Goal: Task Accomplishment & Management: Complete application form

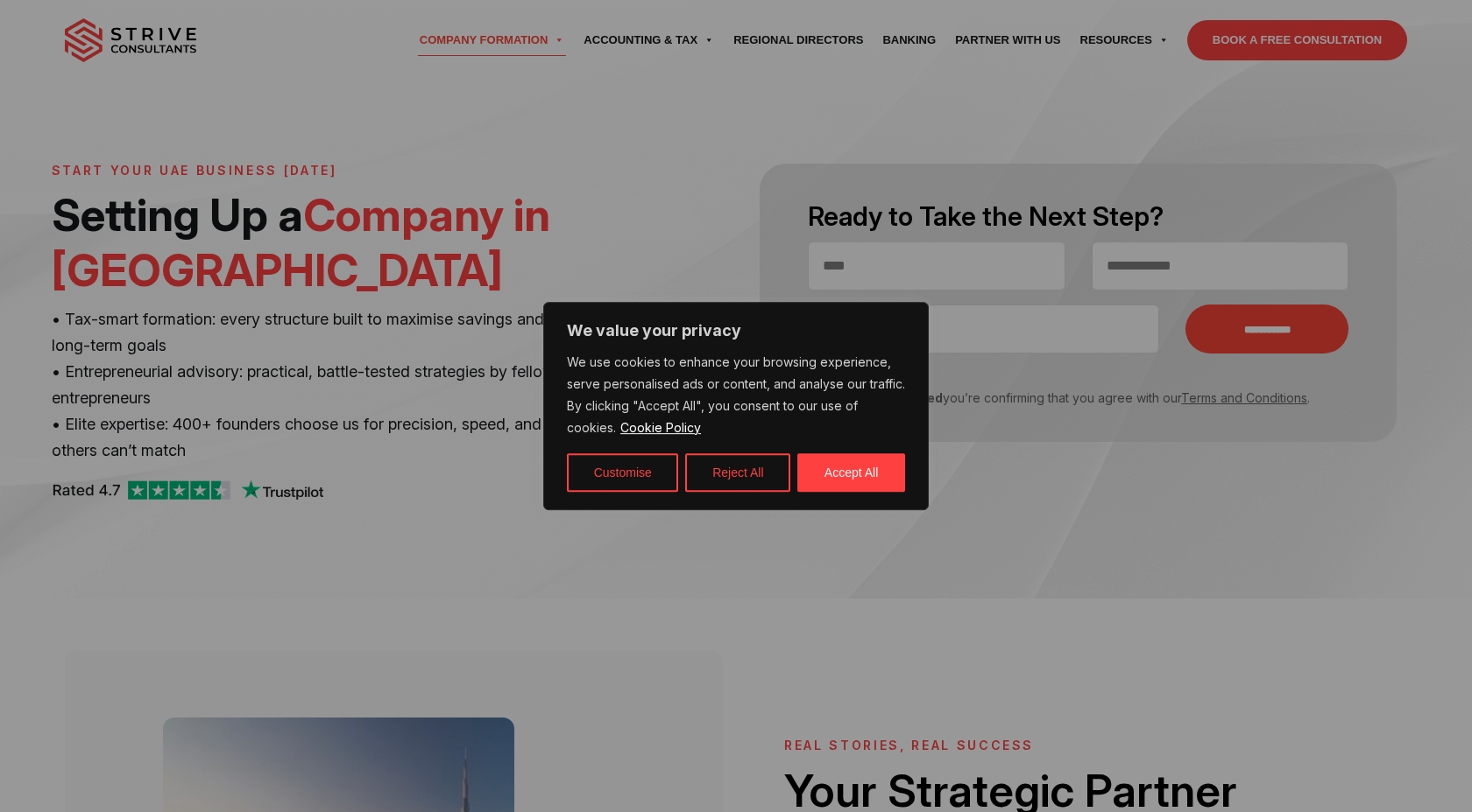
click at [429, 252] on div at bounding box center [736, 406] width 1472 height 812
click at [856, 466] on button "Accept All" at bounding box center [851, 473] width 107 height 39
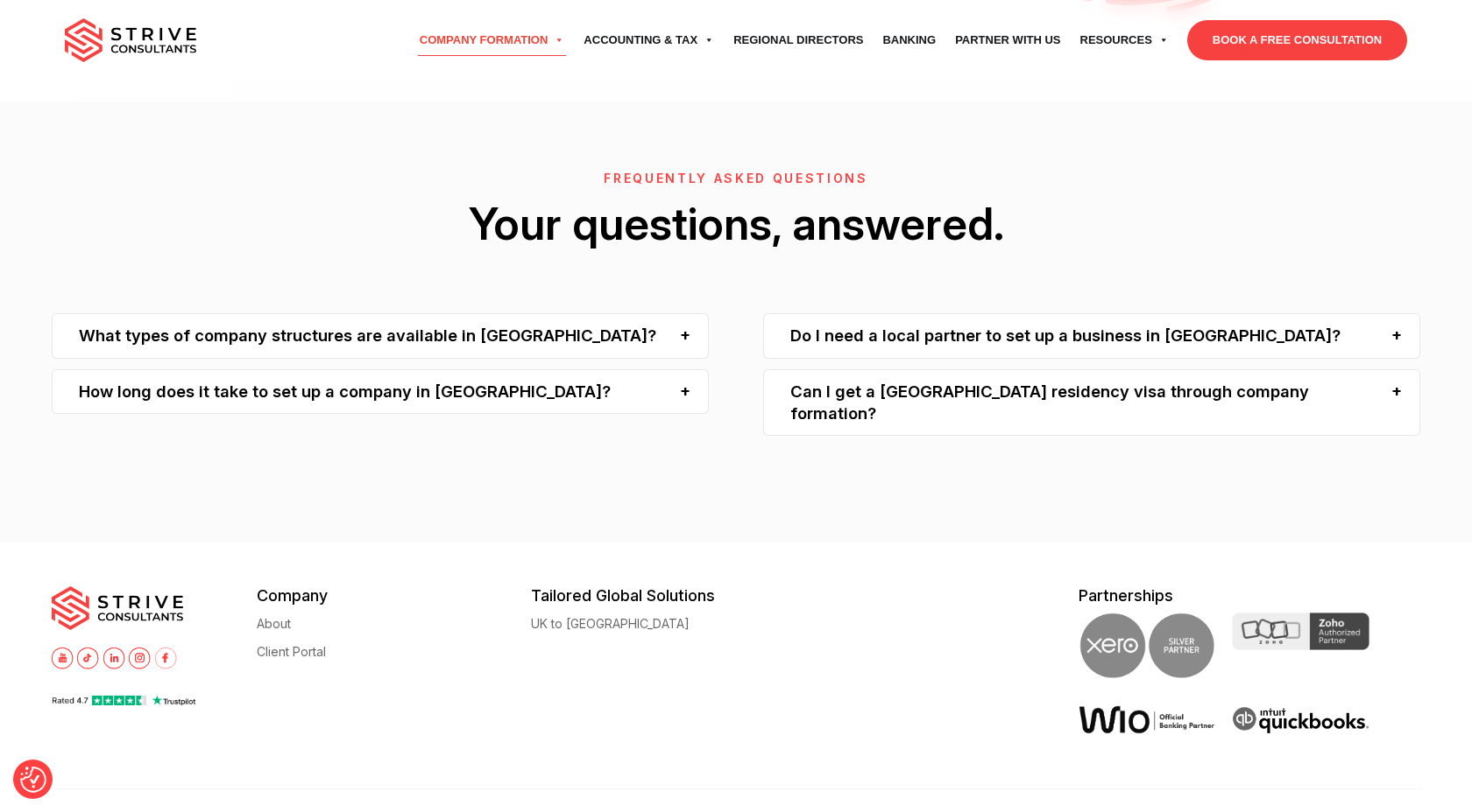
scroll to position [6036, 0]
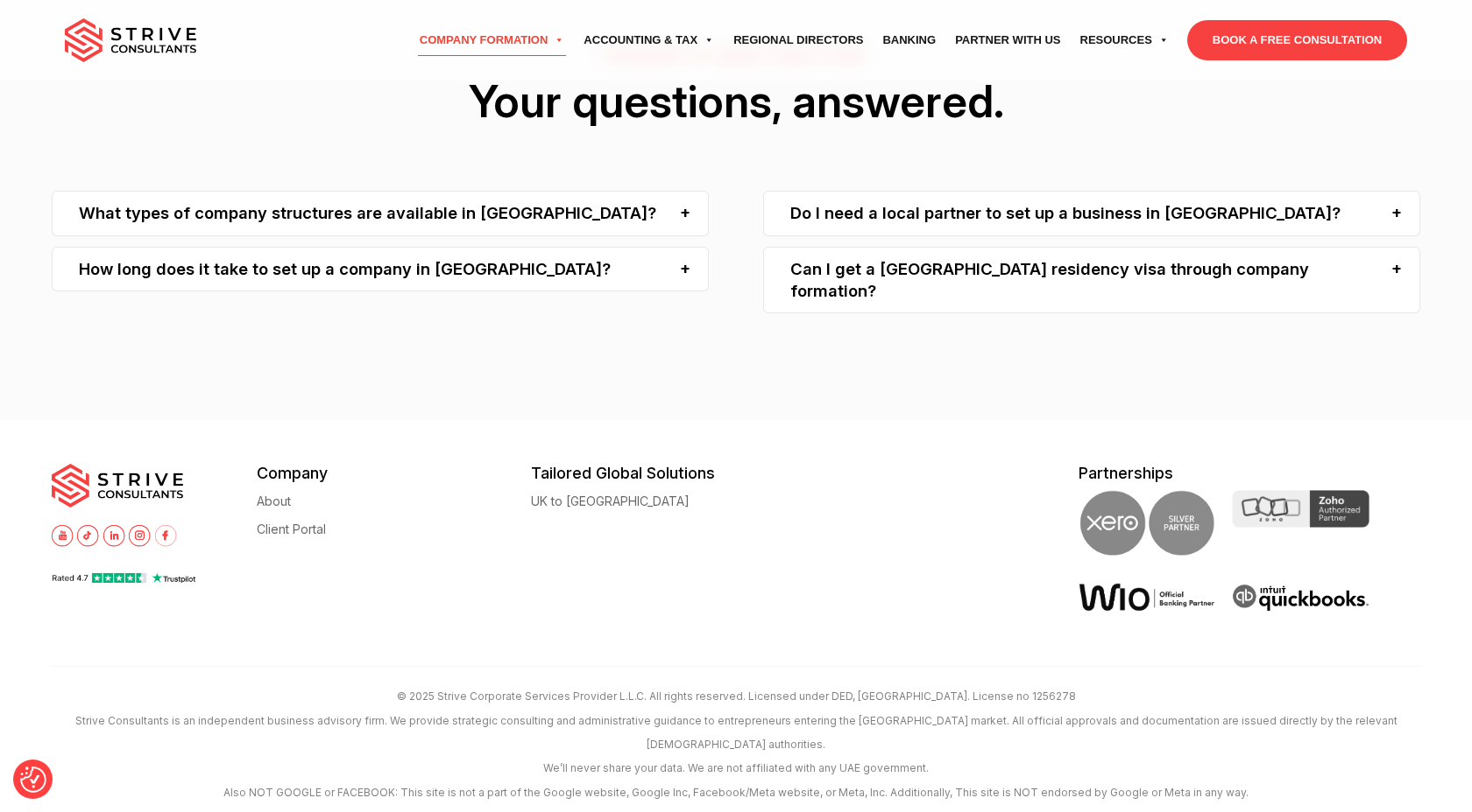
click at [140, 572] on img at bounding box center [123, 579] width 143 height 15
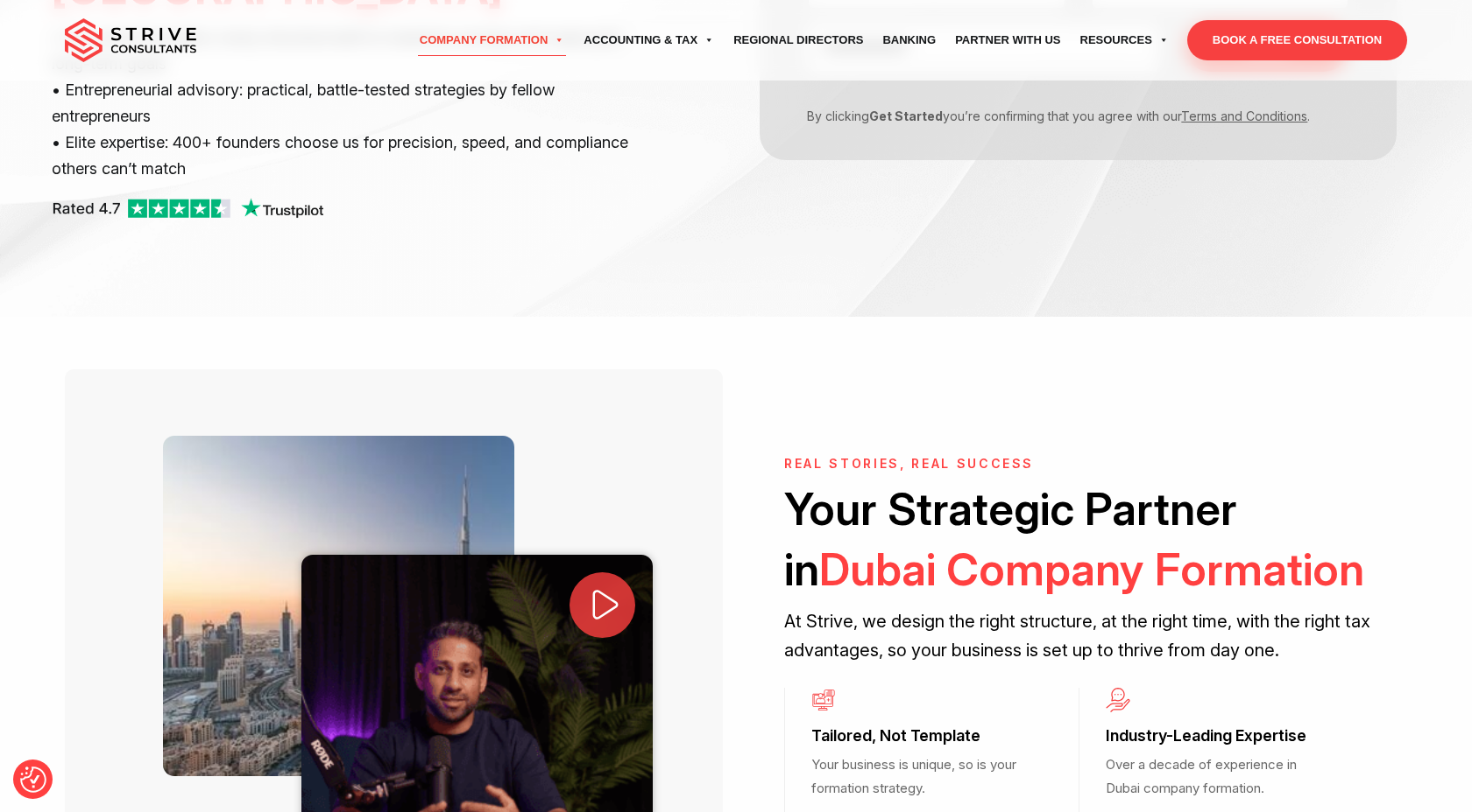
scroll to position [0, 0]
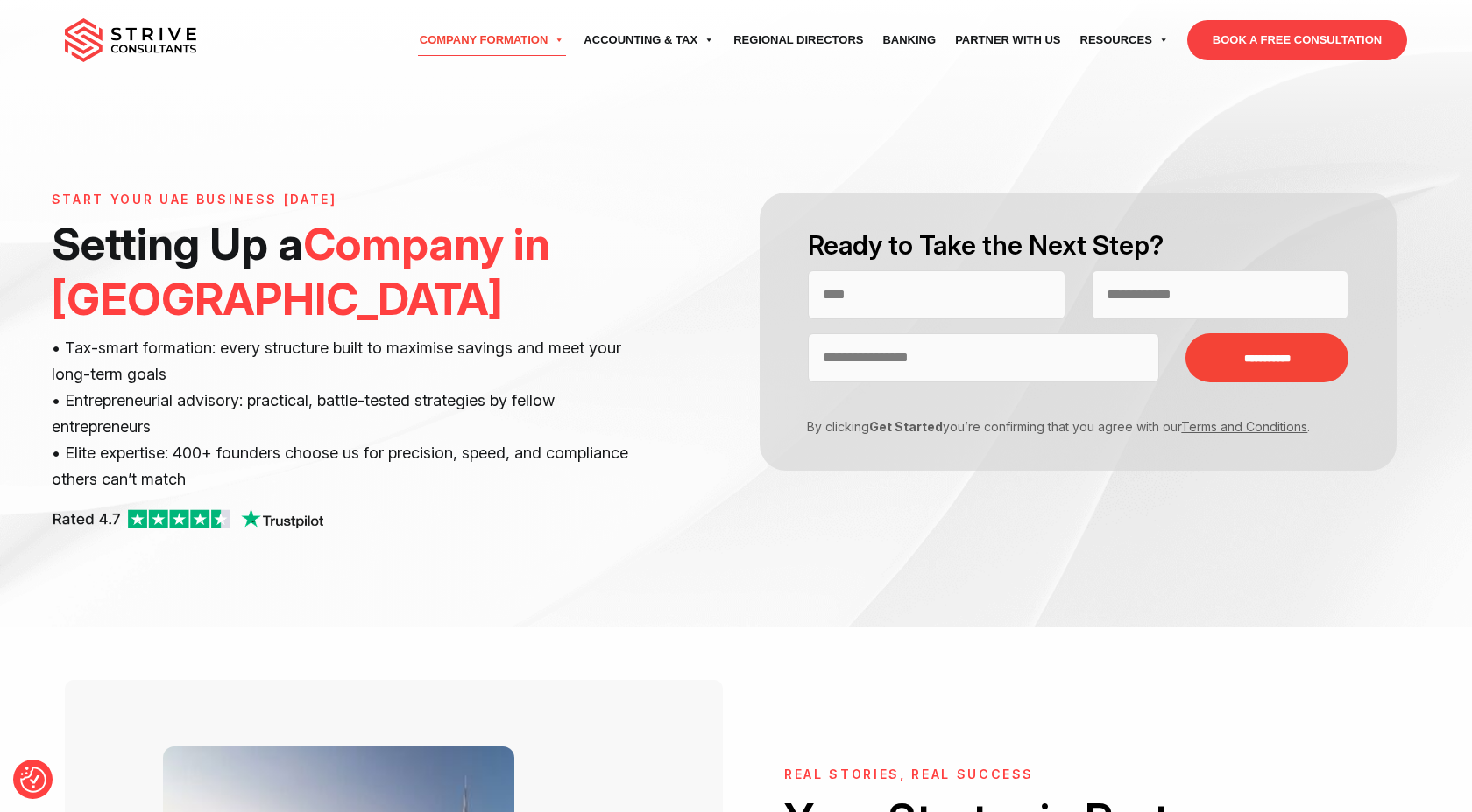
click at [1325, 38] on link "BOOK A FREE CONSULTATION" at bounding box center [1296, 40] width 220 height 40
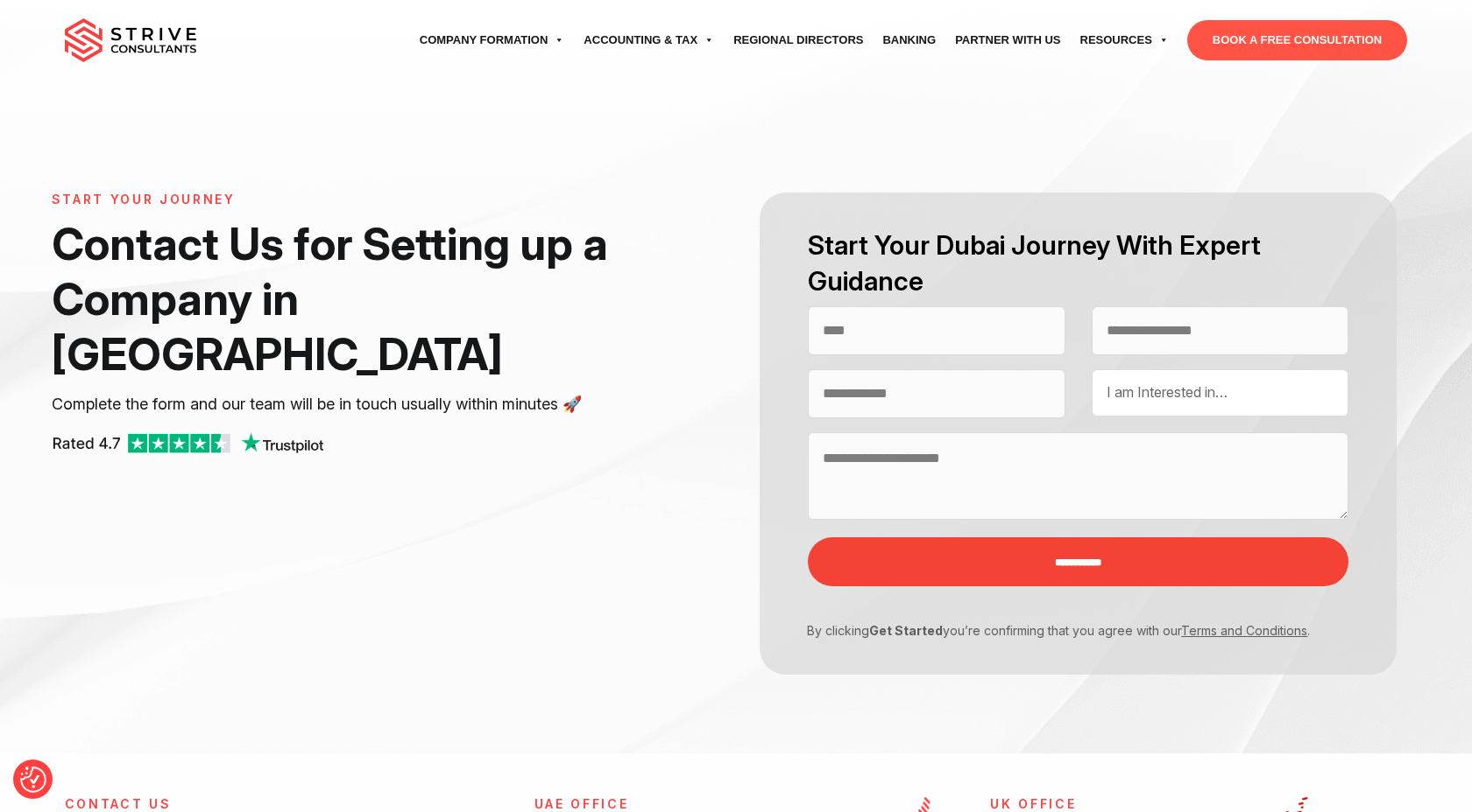
select select "Contact form"
click at [927, 330] on input "Contact form" at bounding box center [936, 331] width 257 height 49
type input "**********"
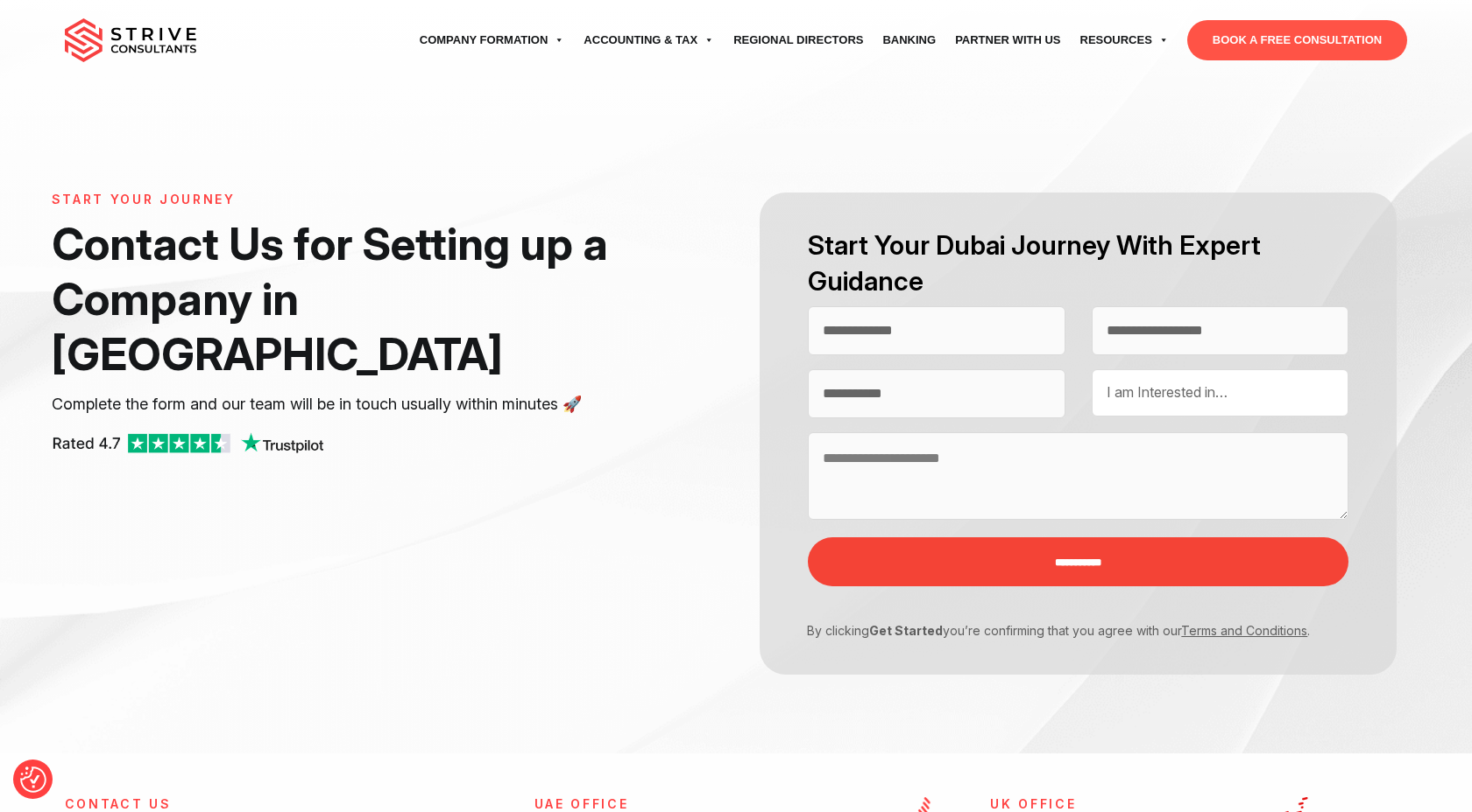
click at [1171, 393] on span "I am Interested in…" at bounding box center [1166, 392] width 121 height 17
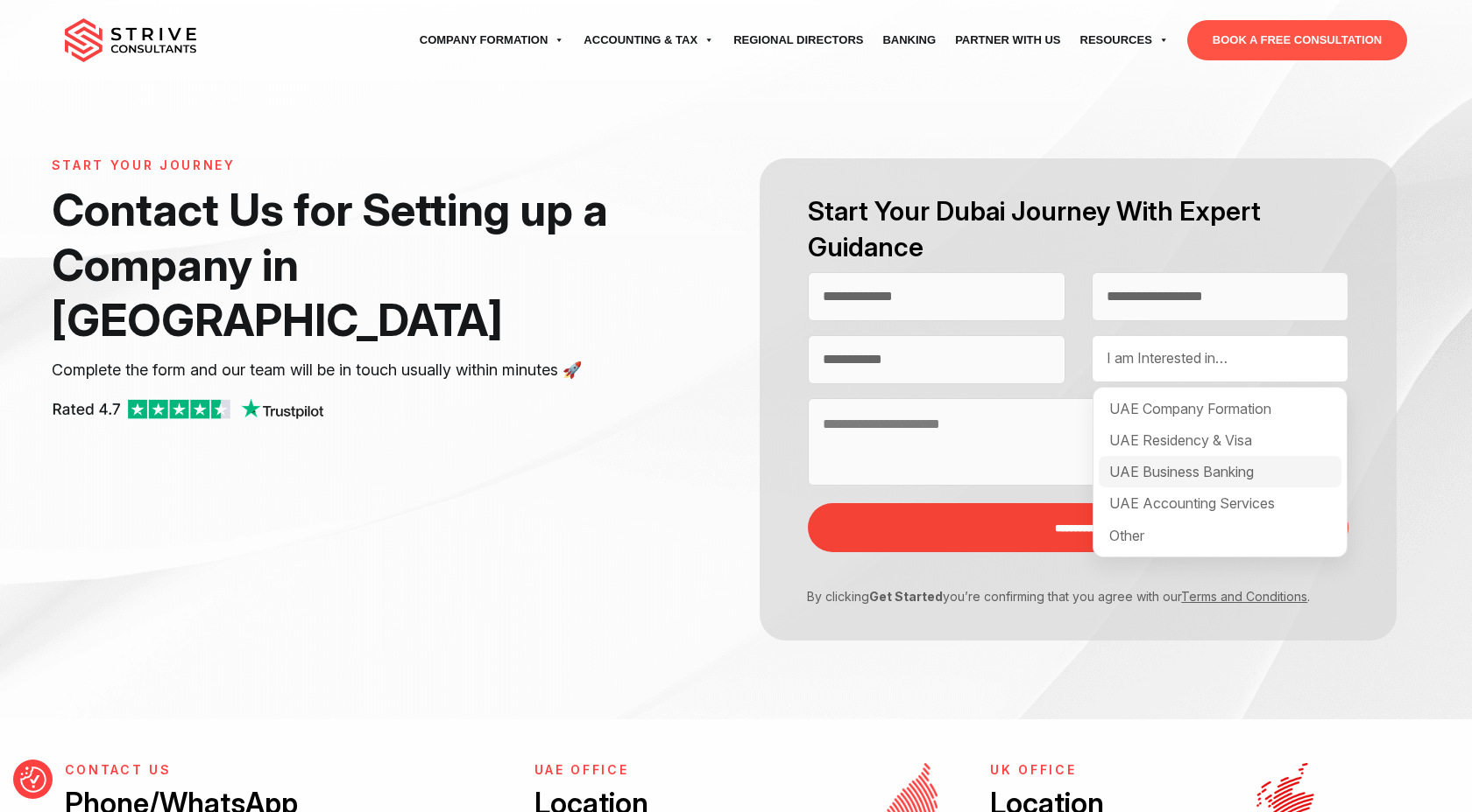
scroll to position [35, 0]
click at [1233, 406] on div "UAE Company Formation" at bounding box center [1219, 407] width 242 height 31
select select "**********"
click at [999, 435] on textarea "Contact form" at bounding box center [1078, 442] width 541 height 87
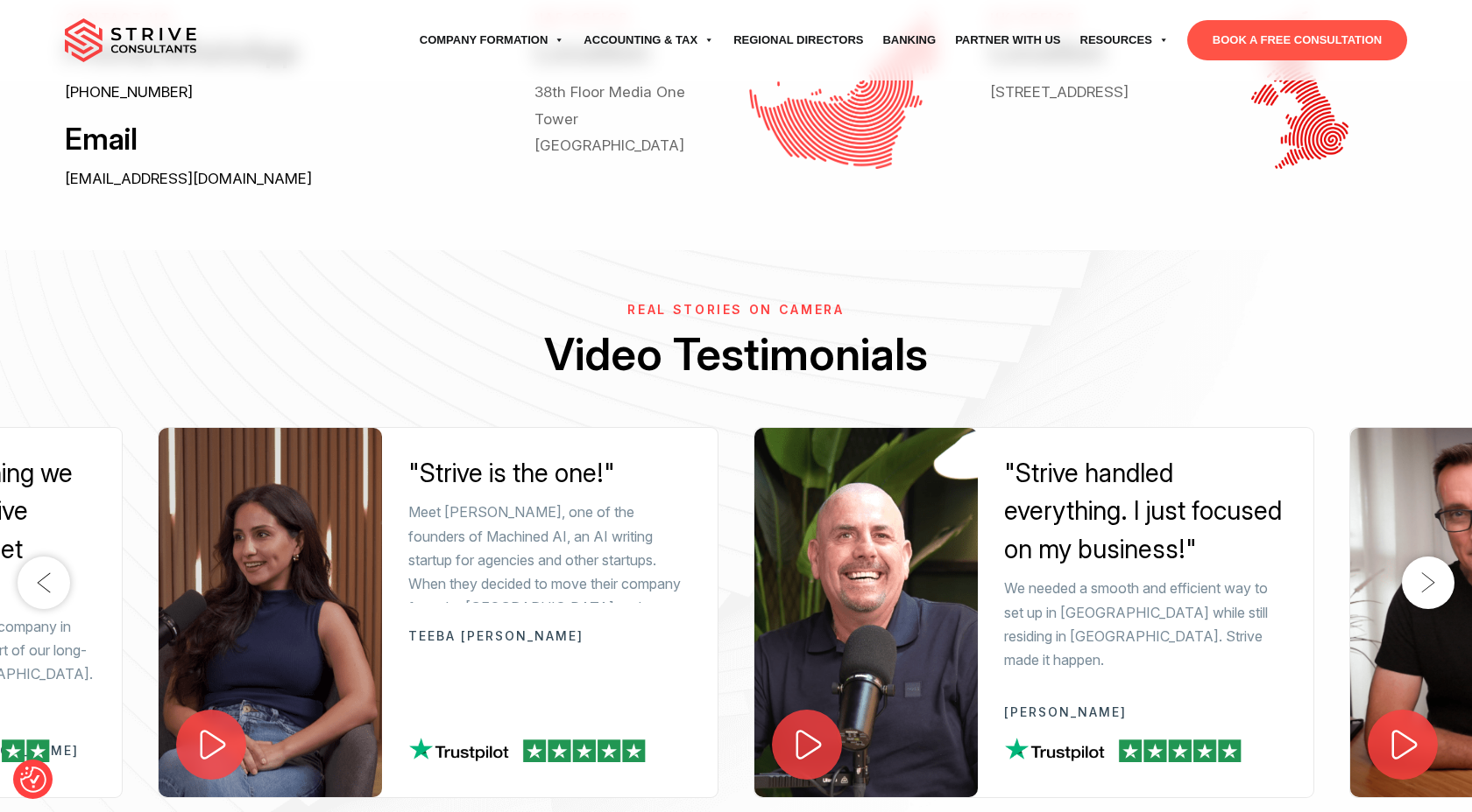
scroll to position [0, 0]
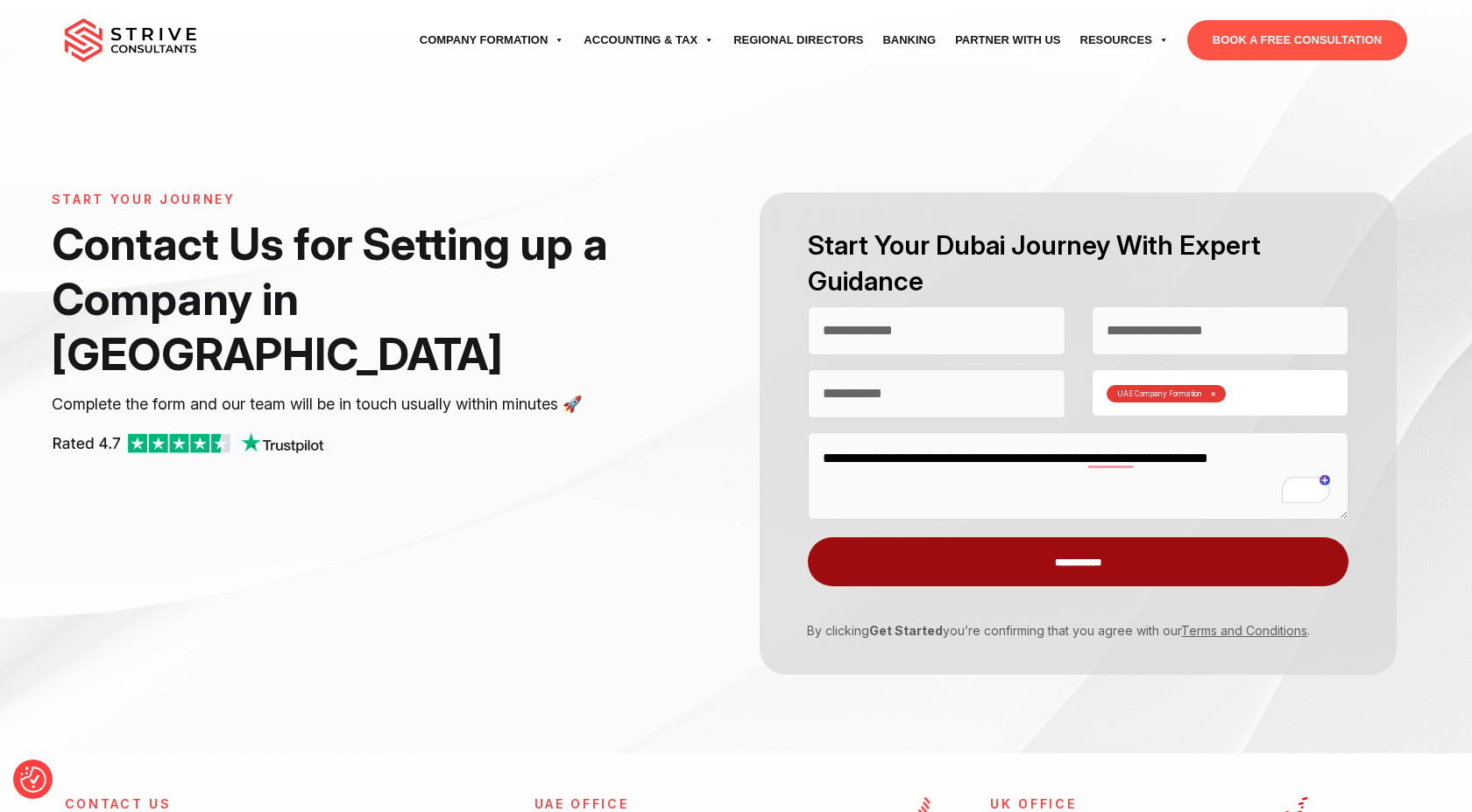
type textarea "**********"
click at [1149, 560] on input "**********" at bounding box center [1078, 562] width 541 height 49
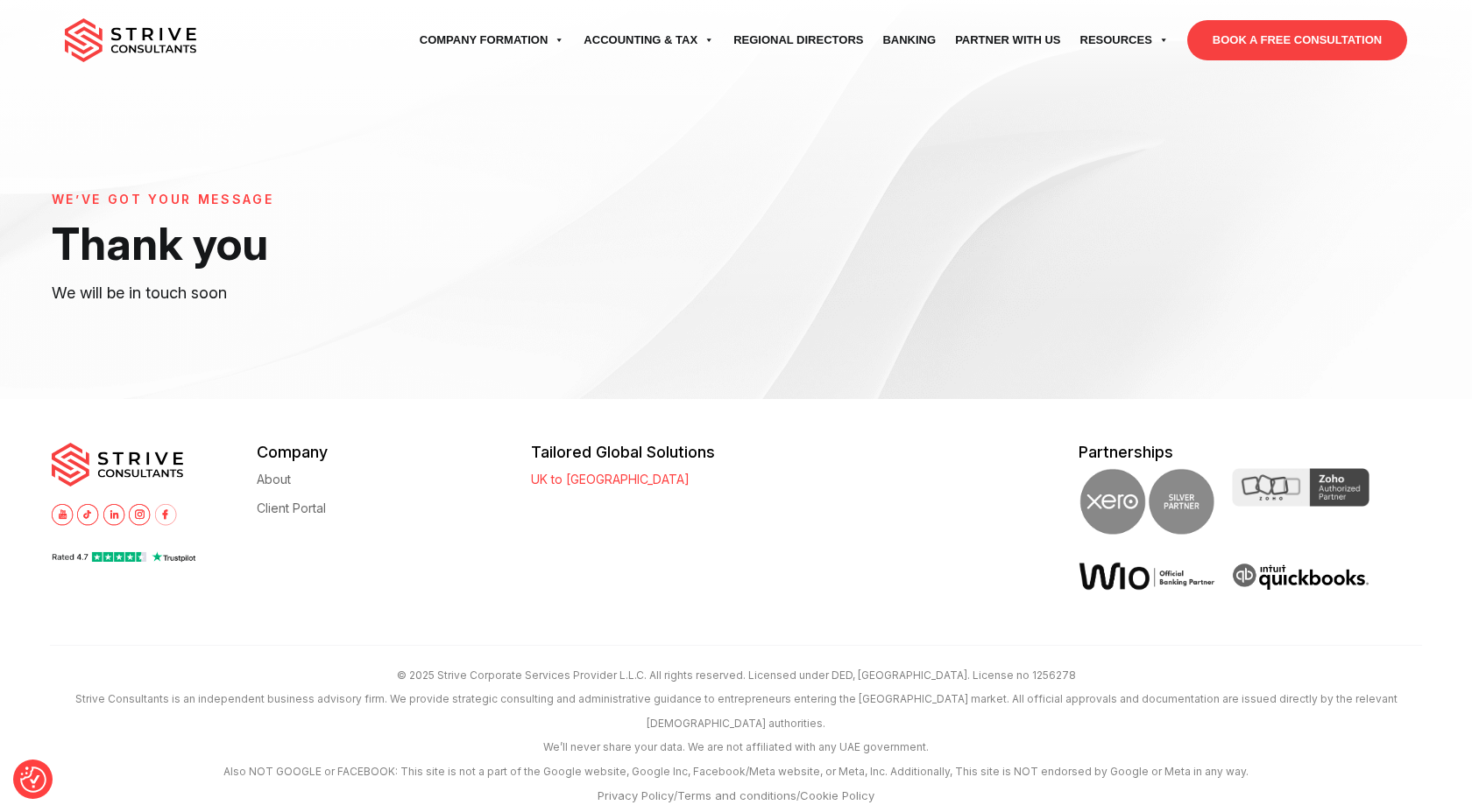
click at [552, 482] on link "UK to [GEOGRAPHIC_DATA]" at bounding box center [610, 480] width 159 height 13
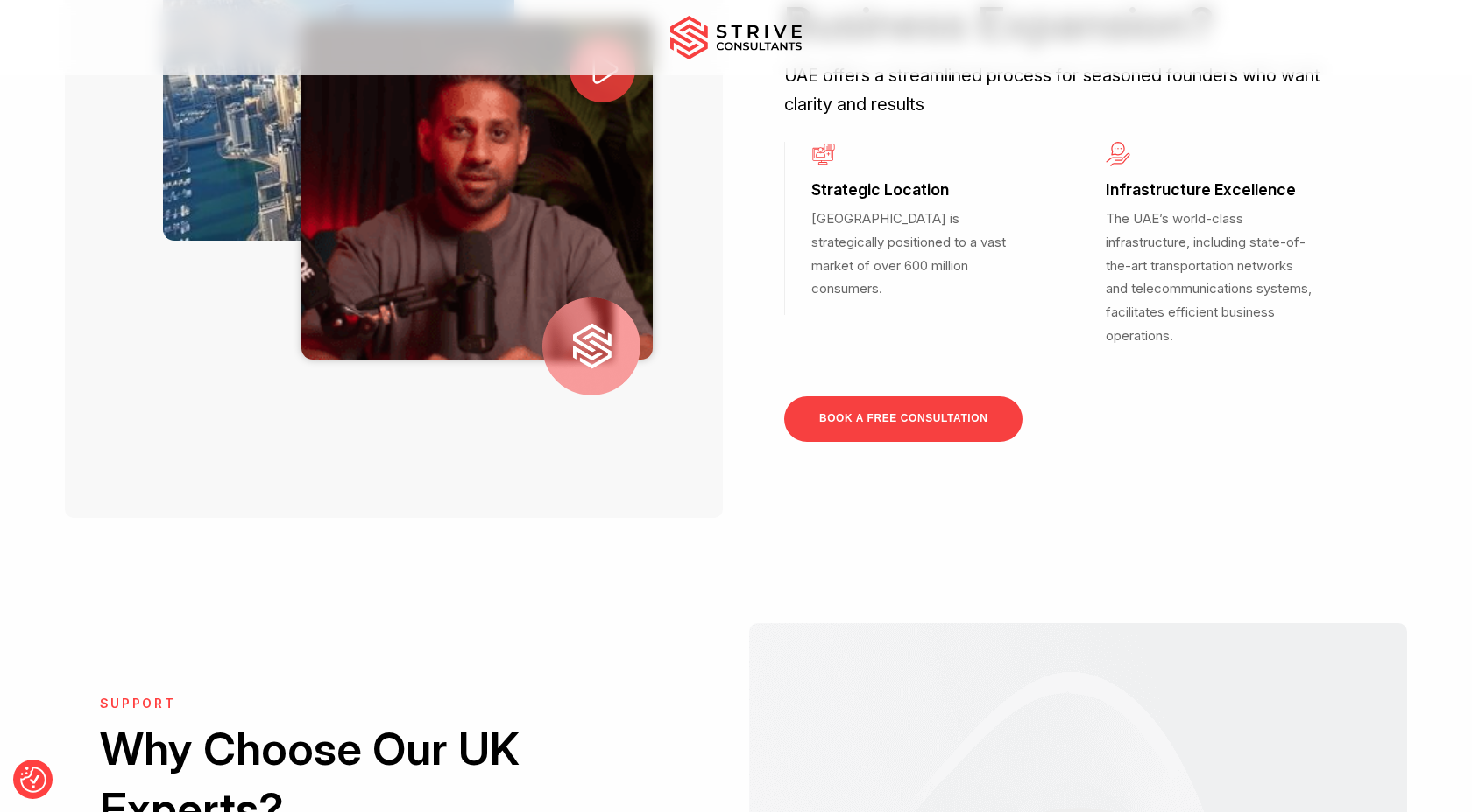
scroll to position [767, 0]
click at [483, 289] on img at bounding box center [477, 190] width 352 height 341
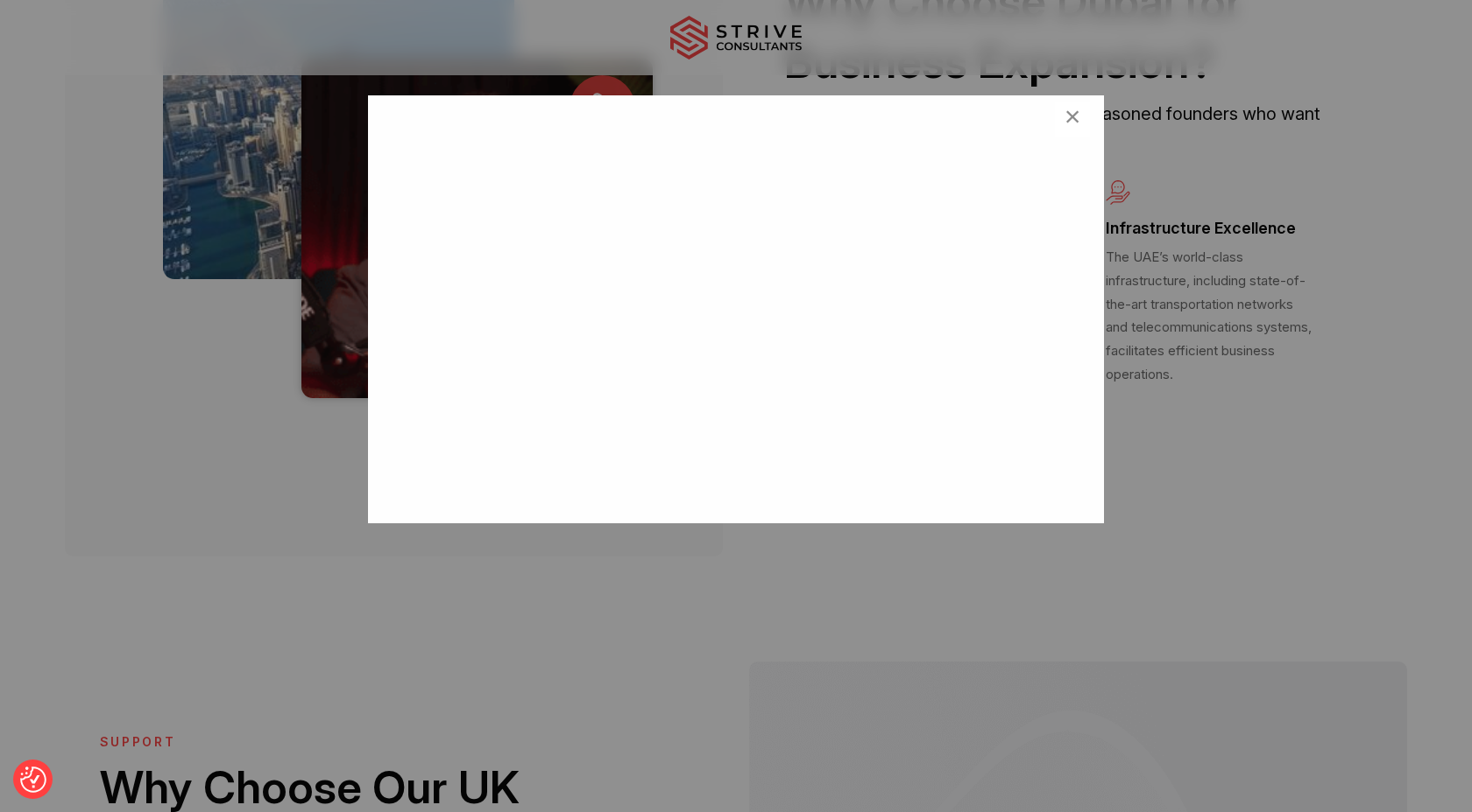
scroll to position [693, 0]
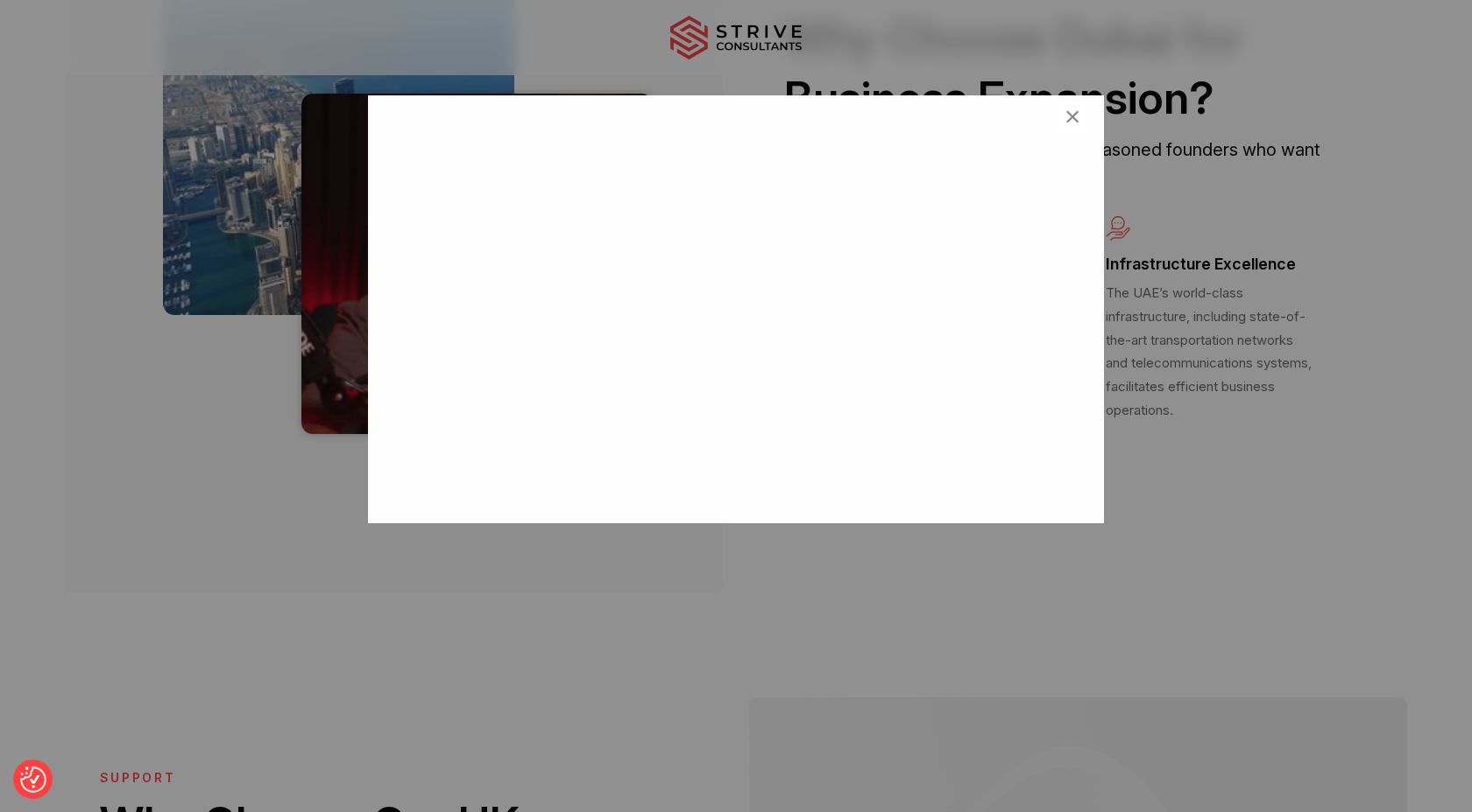
click at [279, 440] on div "<br /> ×" at bounding box center [736, 406] width 1472 height 812
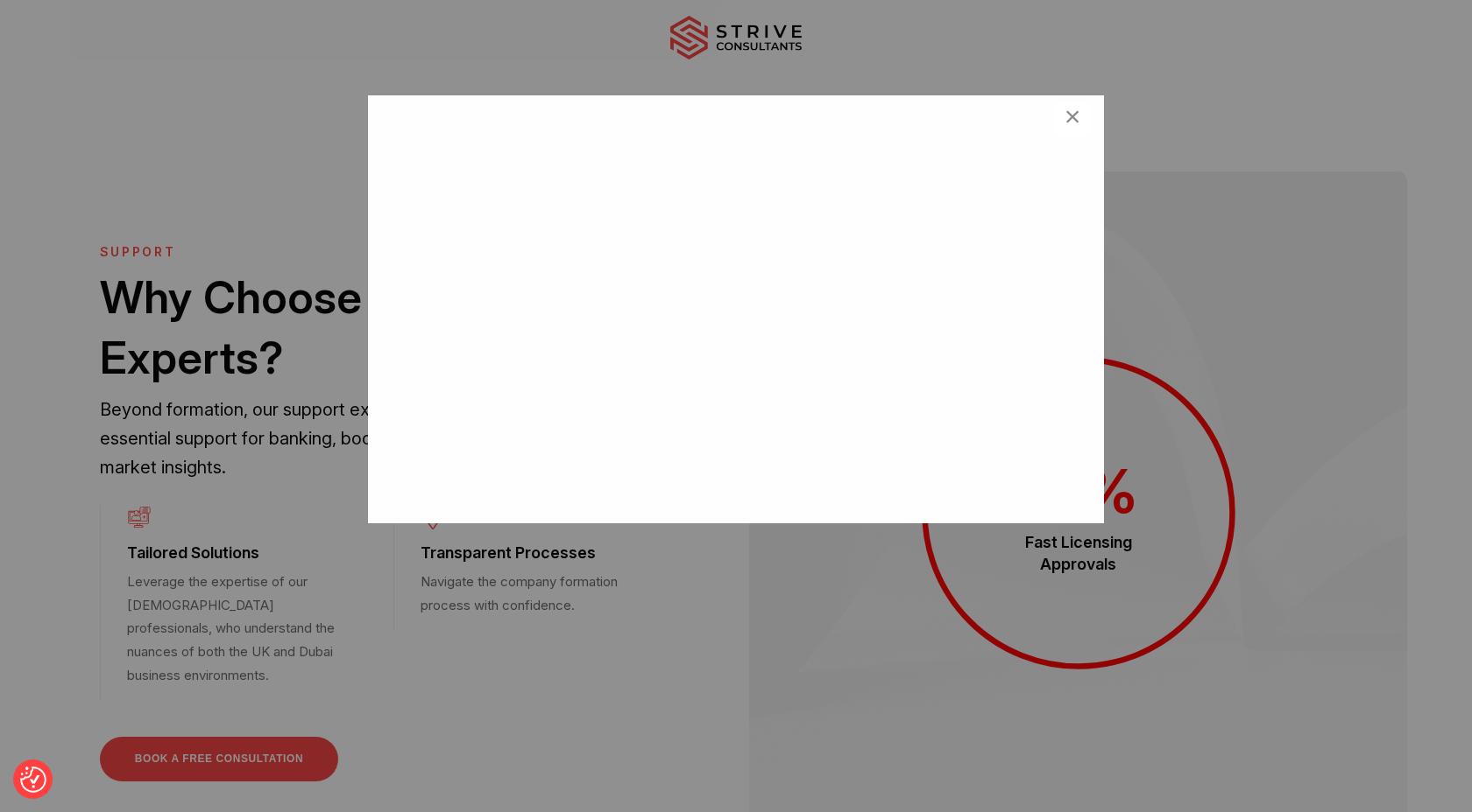
scroll to position [1249, 0]
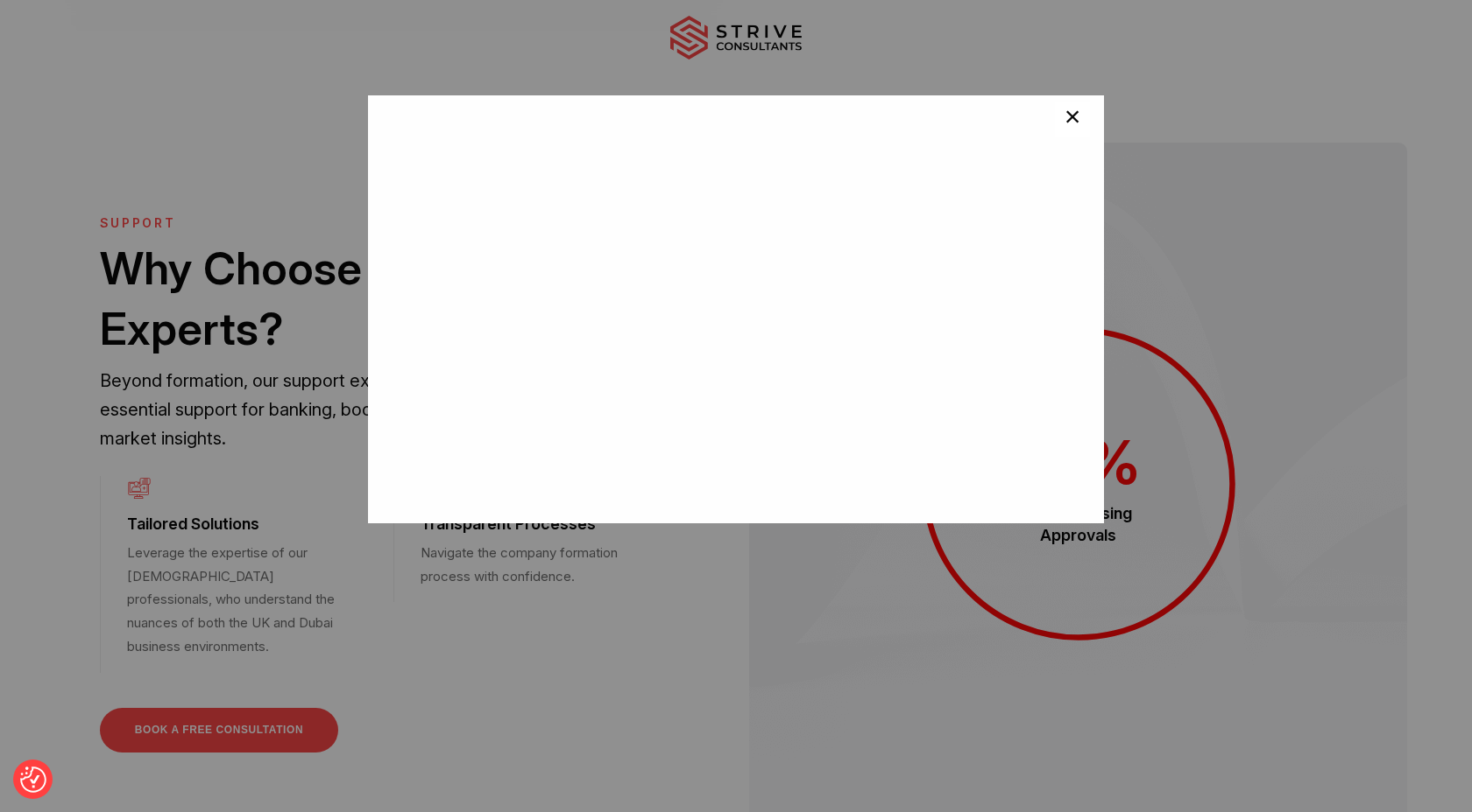
click at [1064, 117] on span "×" at bounding box center [1073, 120] width 17 height 35
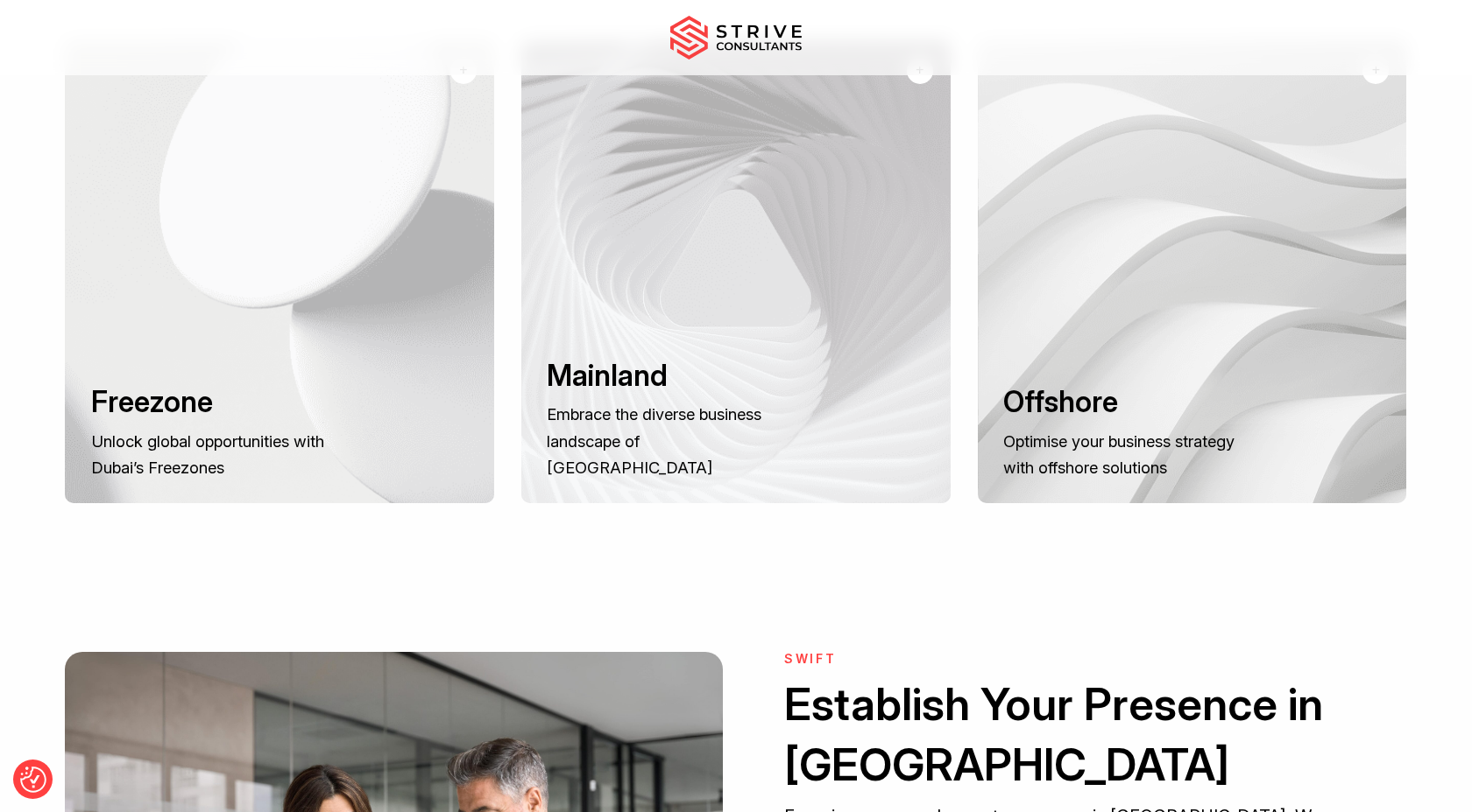
click at [690, 374] on div at bounding box center [736, 272] width 430 height 463
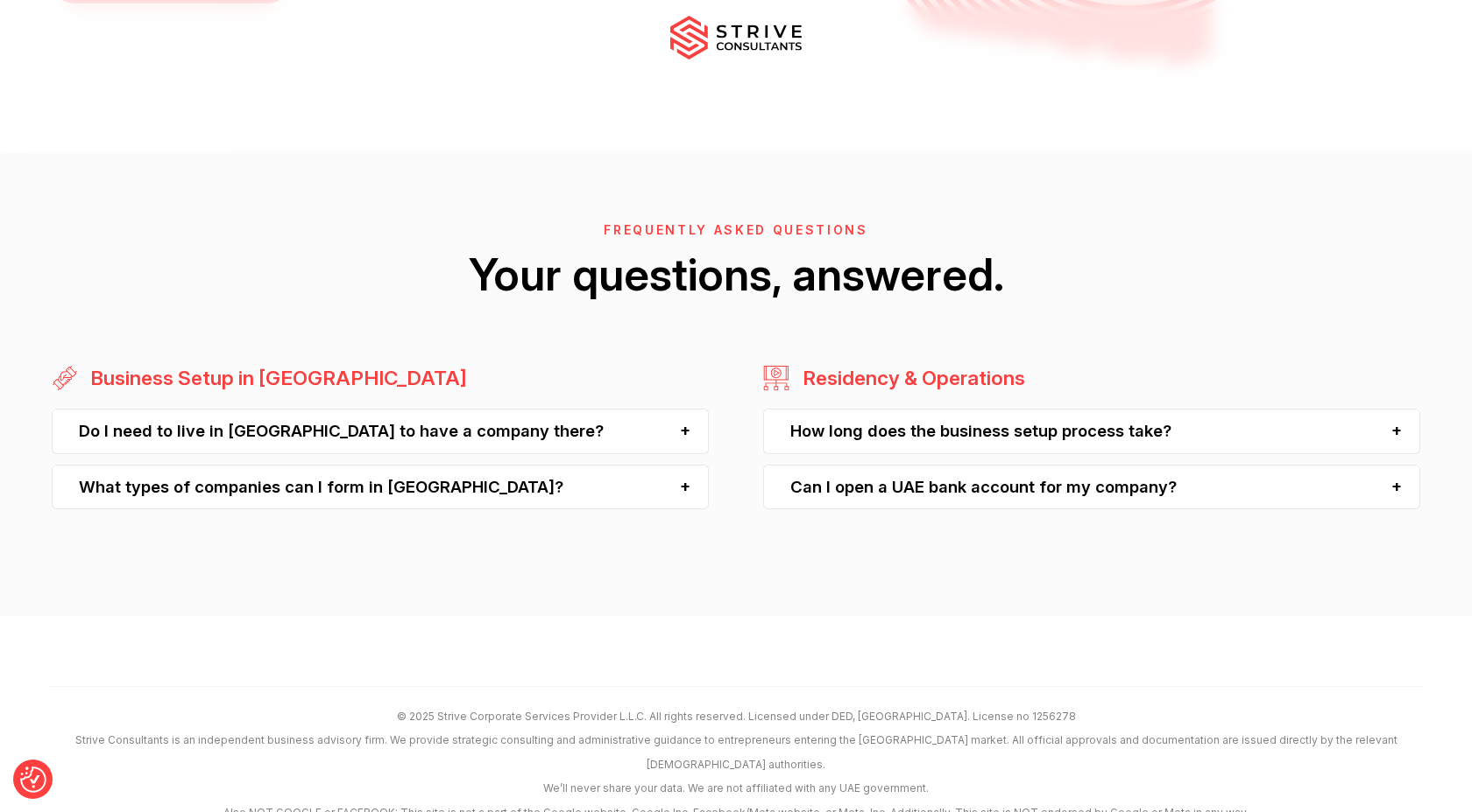
scroll to position [4677, 0]
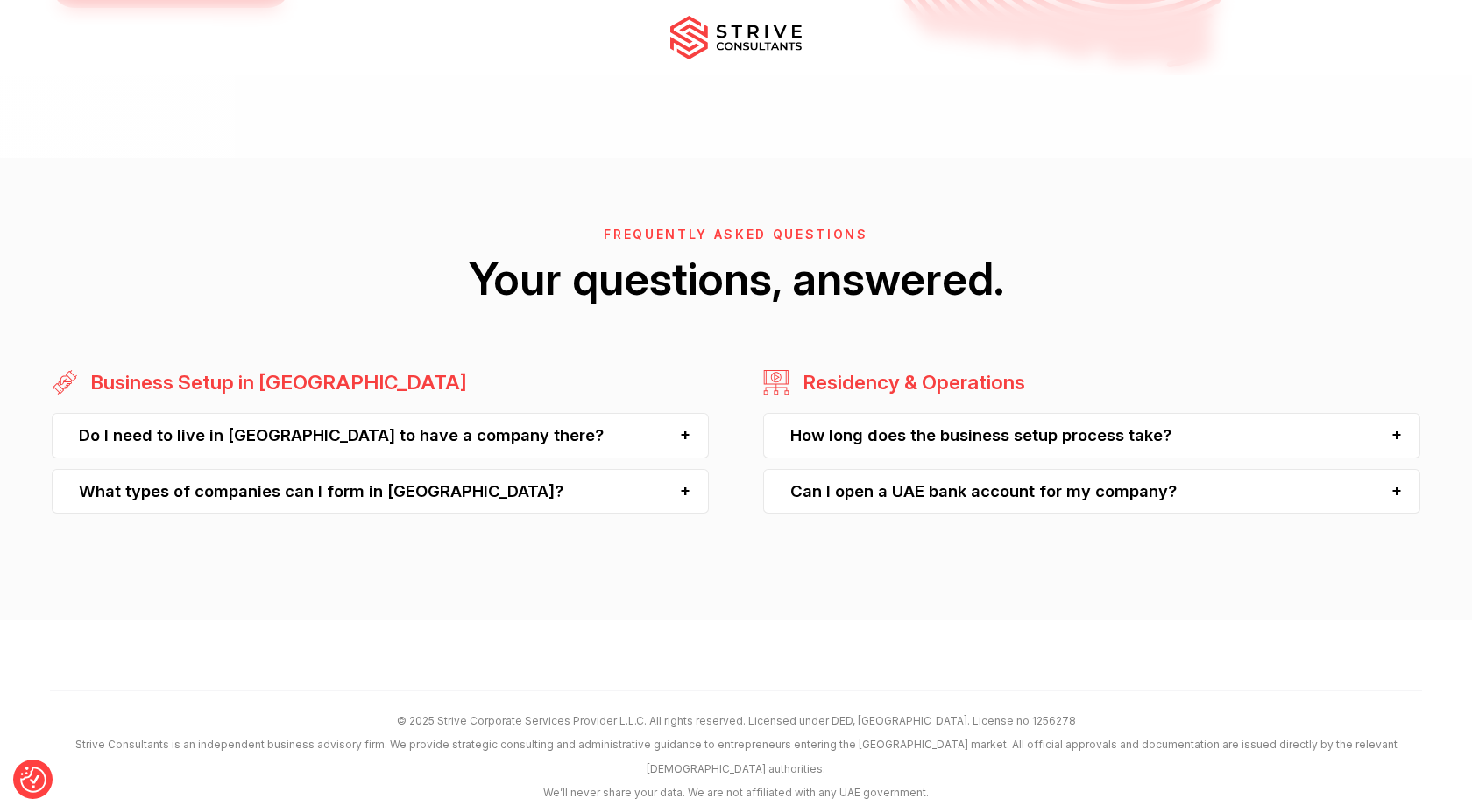
click at [945, 443] on div "How long does the business setup process take?" at bounding box center [1091, 435] width 657 height 45
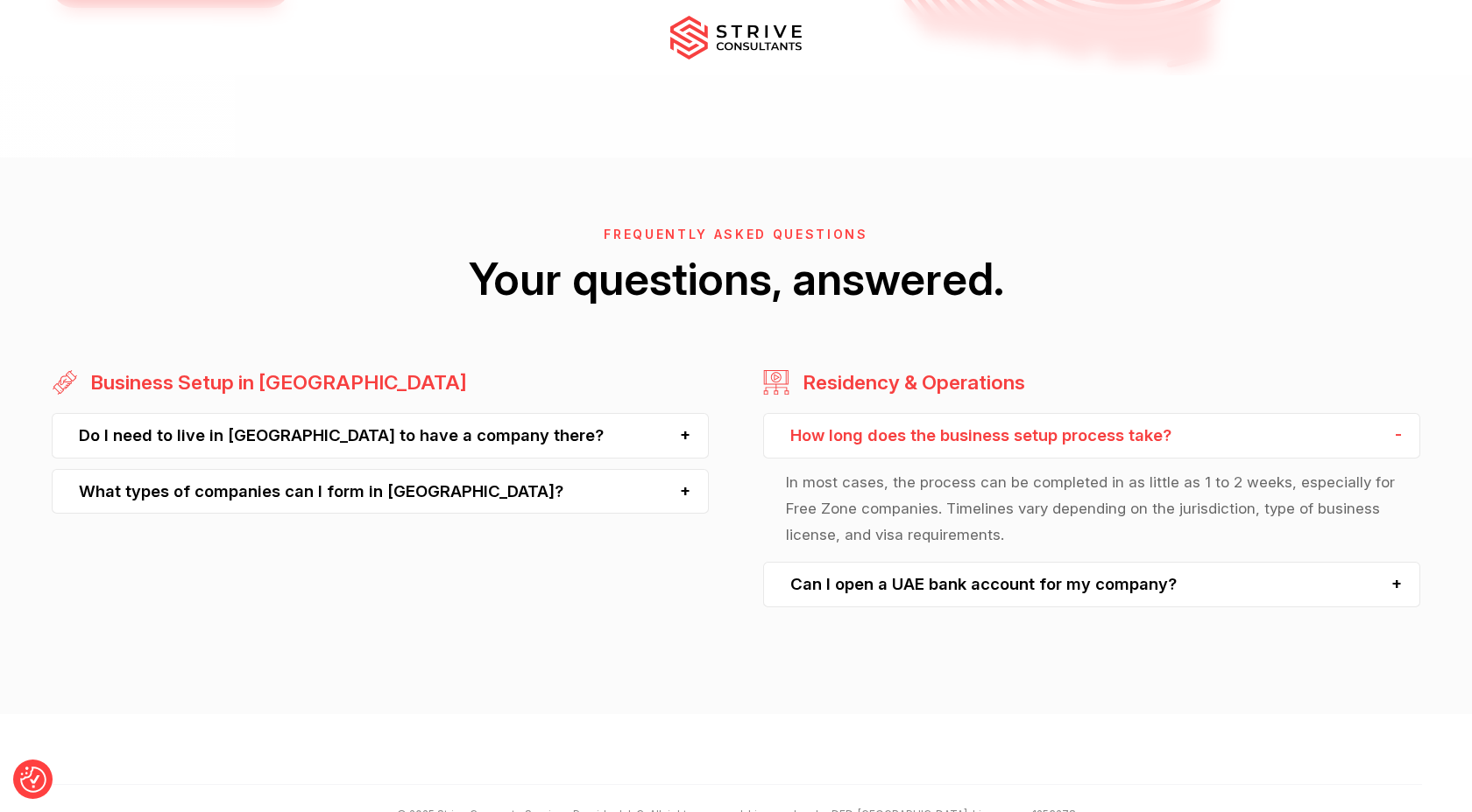
click at [948, 438] on div "How long does the business setup process take?" at bounding box center [1091, 435] width 657 height 45
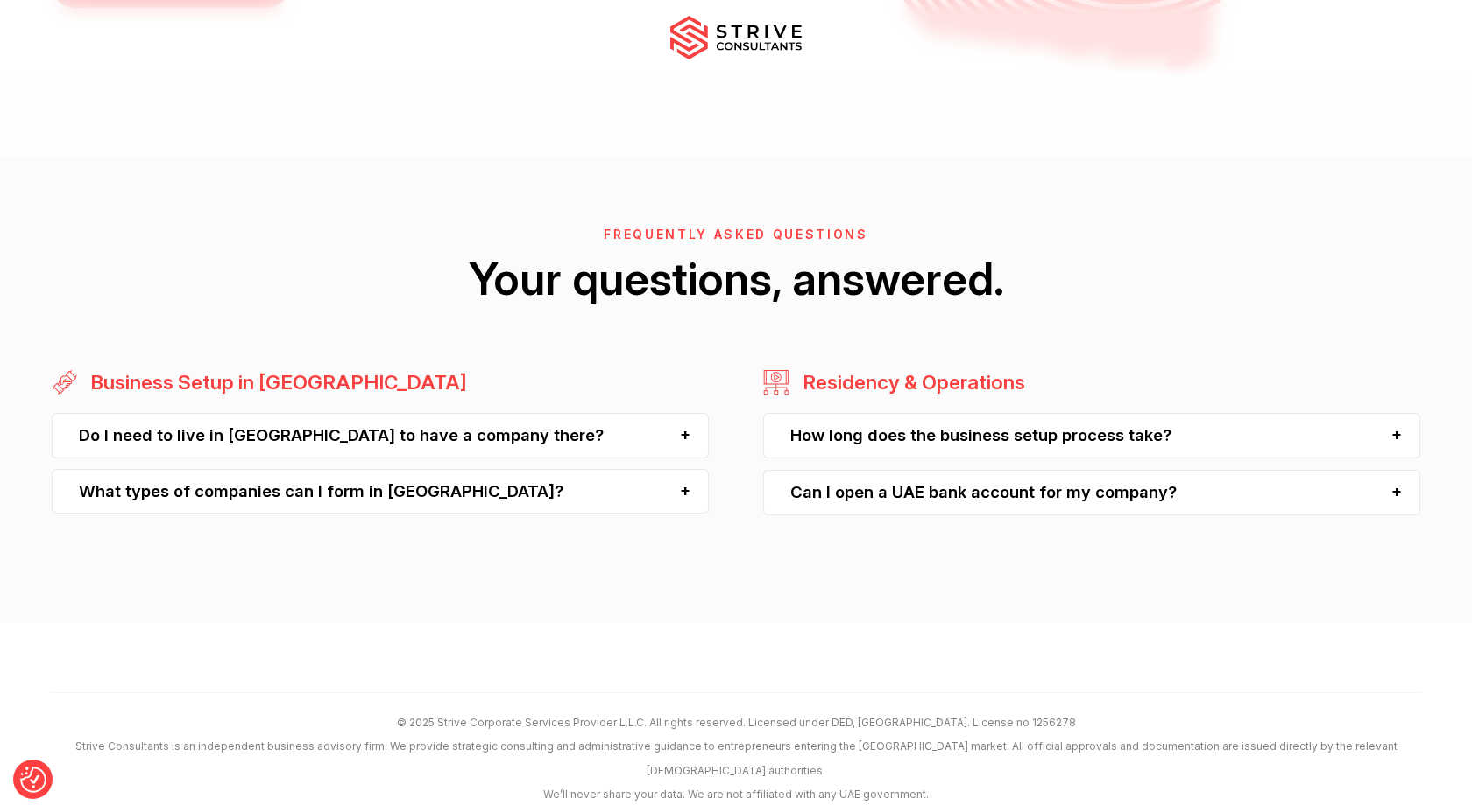
click at [895, 517] on div "Residency & Operations How long does the business setup process take? In most c…" at bounding box center [1091, 447] width 657 height 157
click at [920, 500] on div "Can I open a UAE bank account for my company?" at bounding box center [1091, 491] width 657 height 45
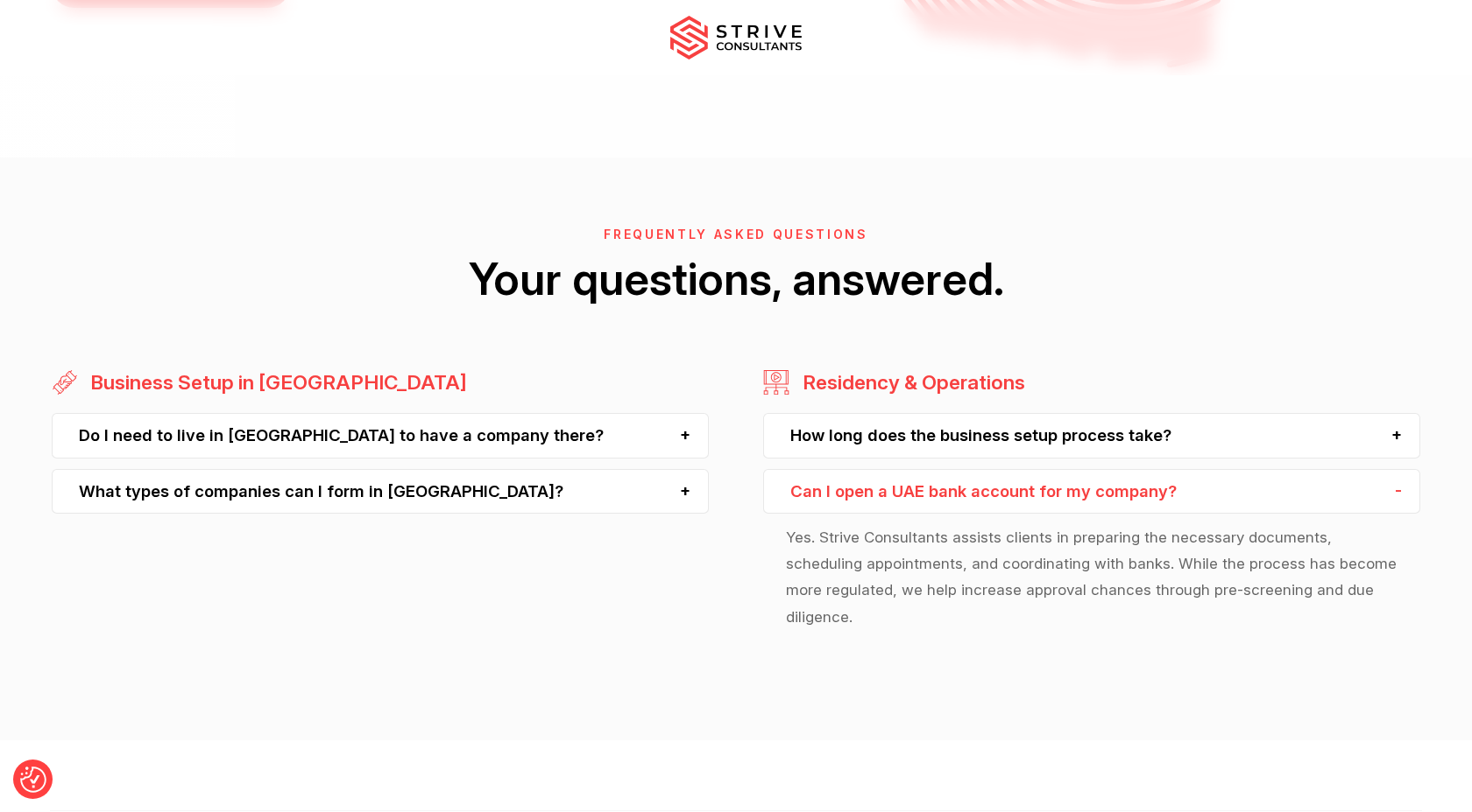
click at [920, 500] on div "Can I open a UAE bank account for my company?" at bounding box center [1091, 491] width 657 height 45
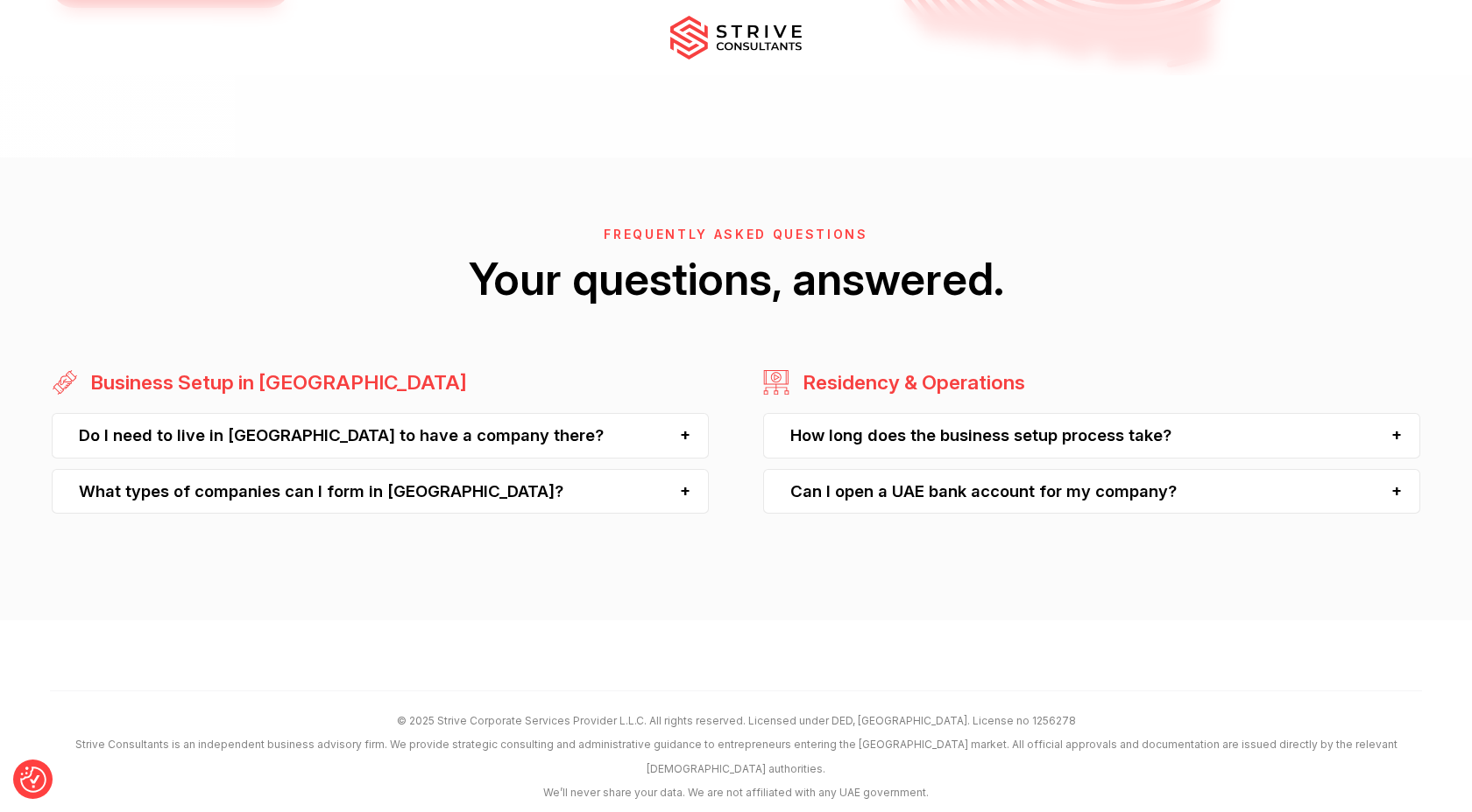
click at [501, 444] on div "Do I need to live in Dubai to have a company there?" at bounding box center [379, 435] width 657 height 45
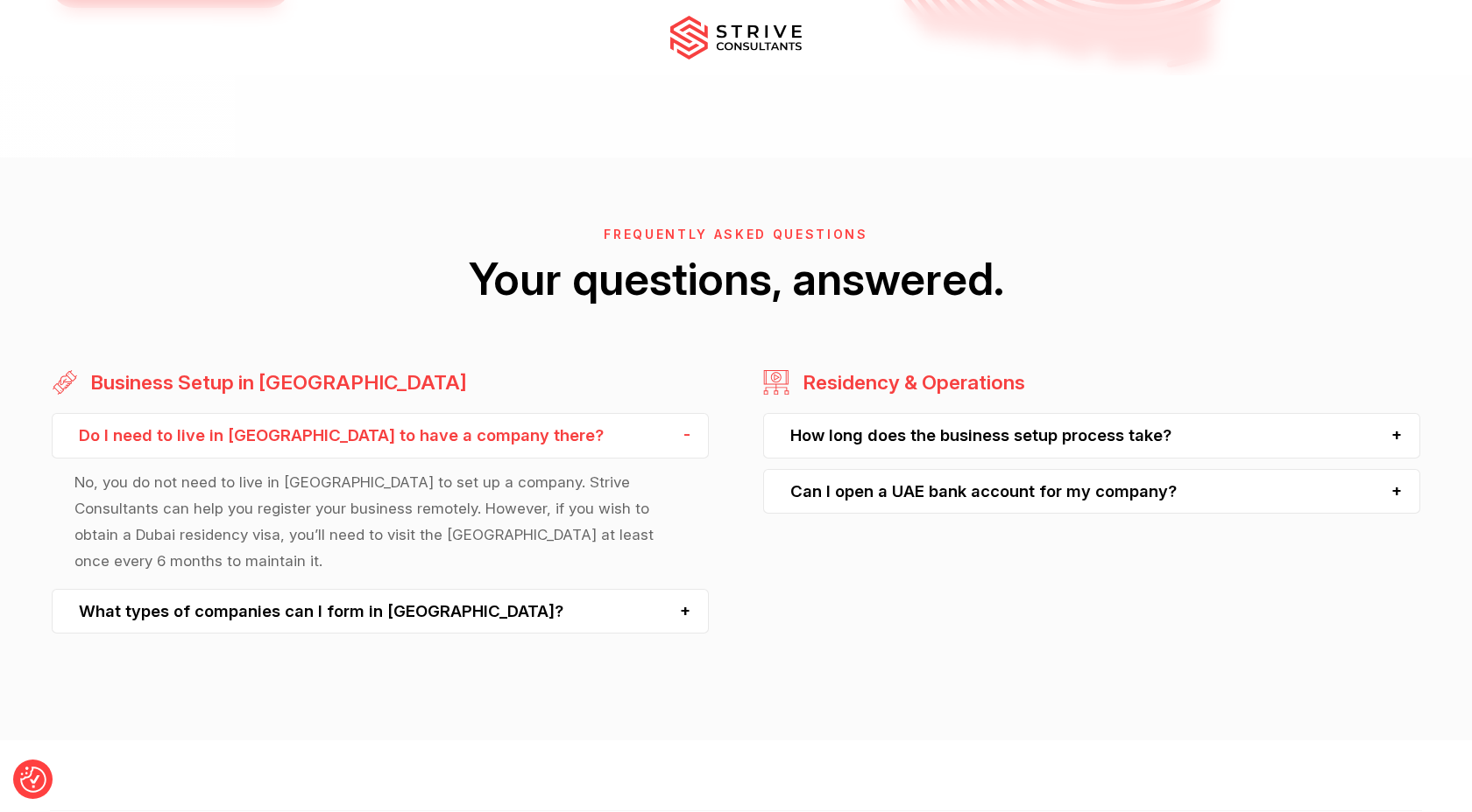
click at [294, 482] on p "No, you do not need to live in Dubai to set up a company. Strive Consultants ca…" at bounding box center [379, 522] width 611 height 106
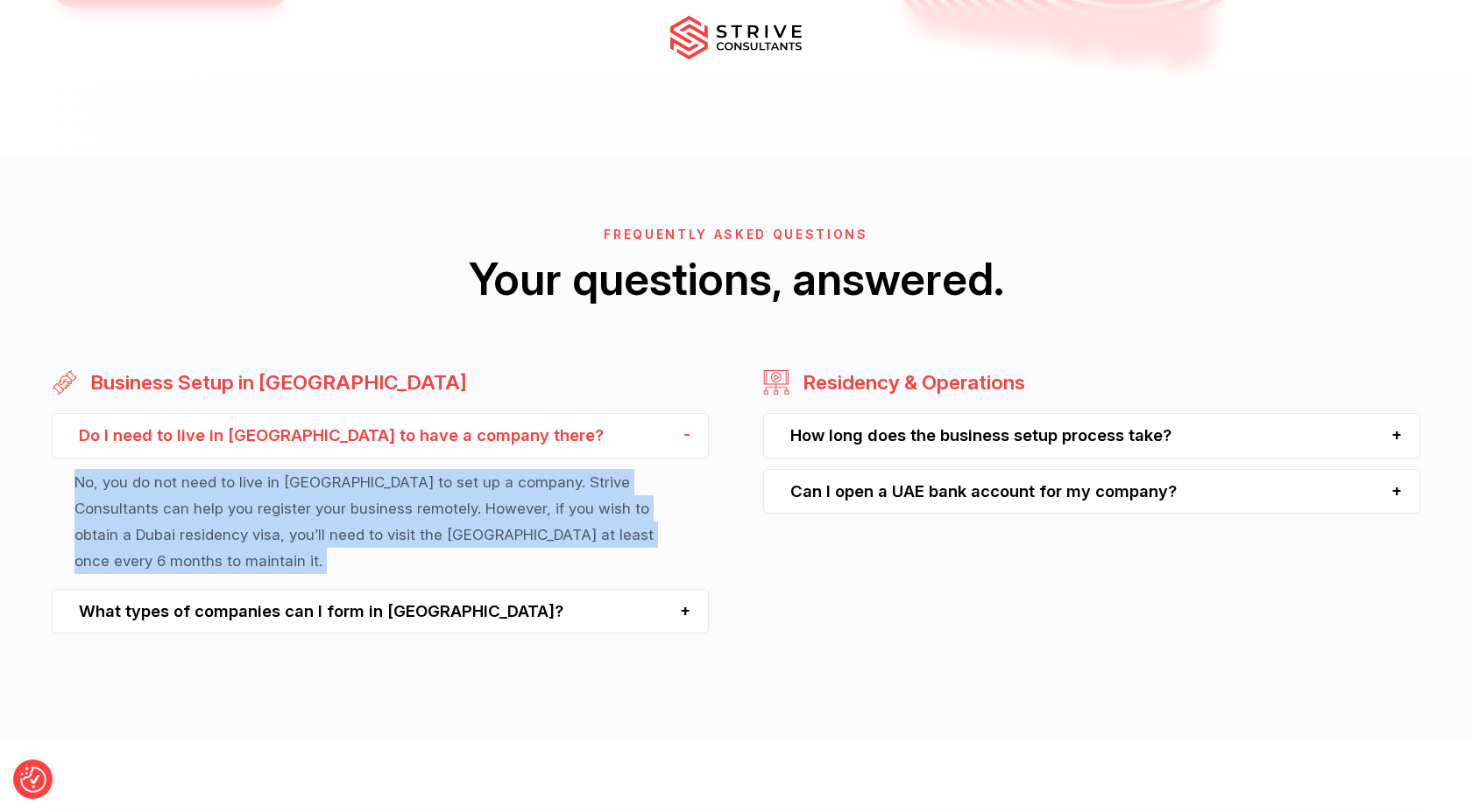
click at [294, 482] on p "No, you do not need to live in Dubai to set up a company. Strive Consultants ca…" at bounding box center [379, 522] width 611 height 106
click at [305, 517] on p "No, you do not need to live in Dubai to set up a company. Strive Consultants ca…" at bounding box center [379, 522] width 611 height 106
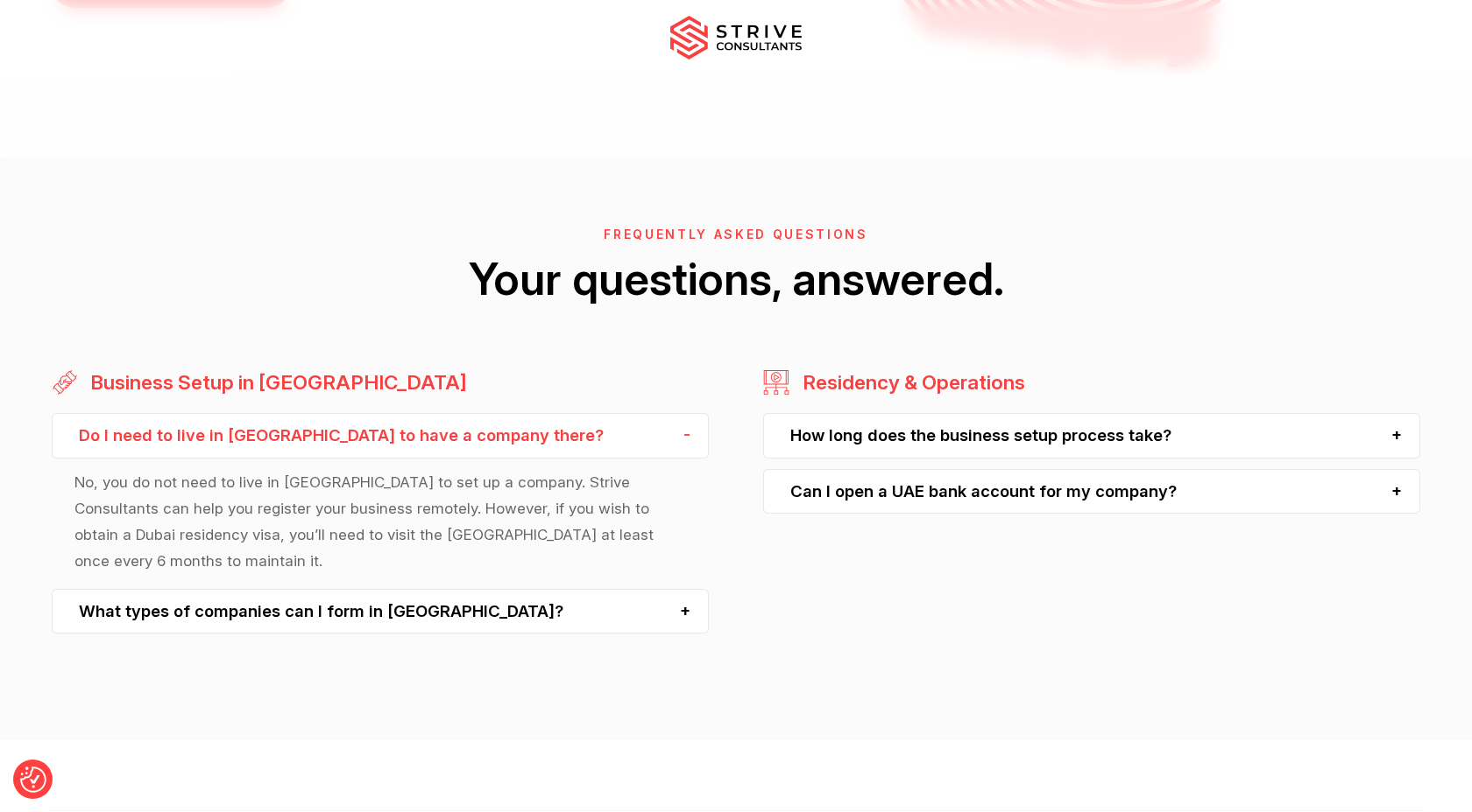
click at [459, 589] on div "What types of companies can I form in Dubai?" at bounding box center [379, 611] width 657 height 45
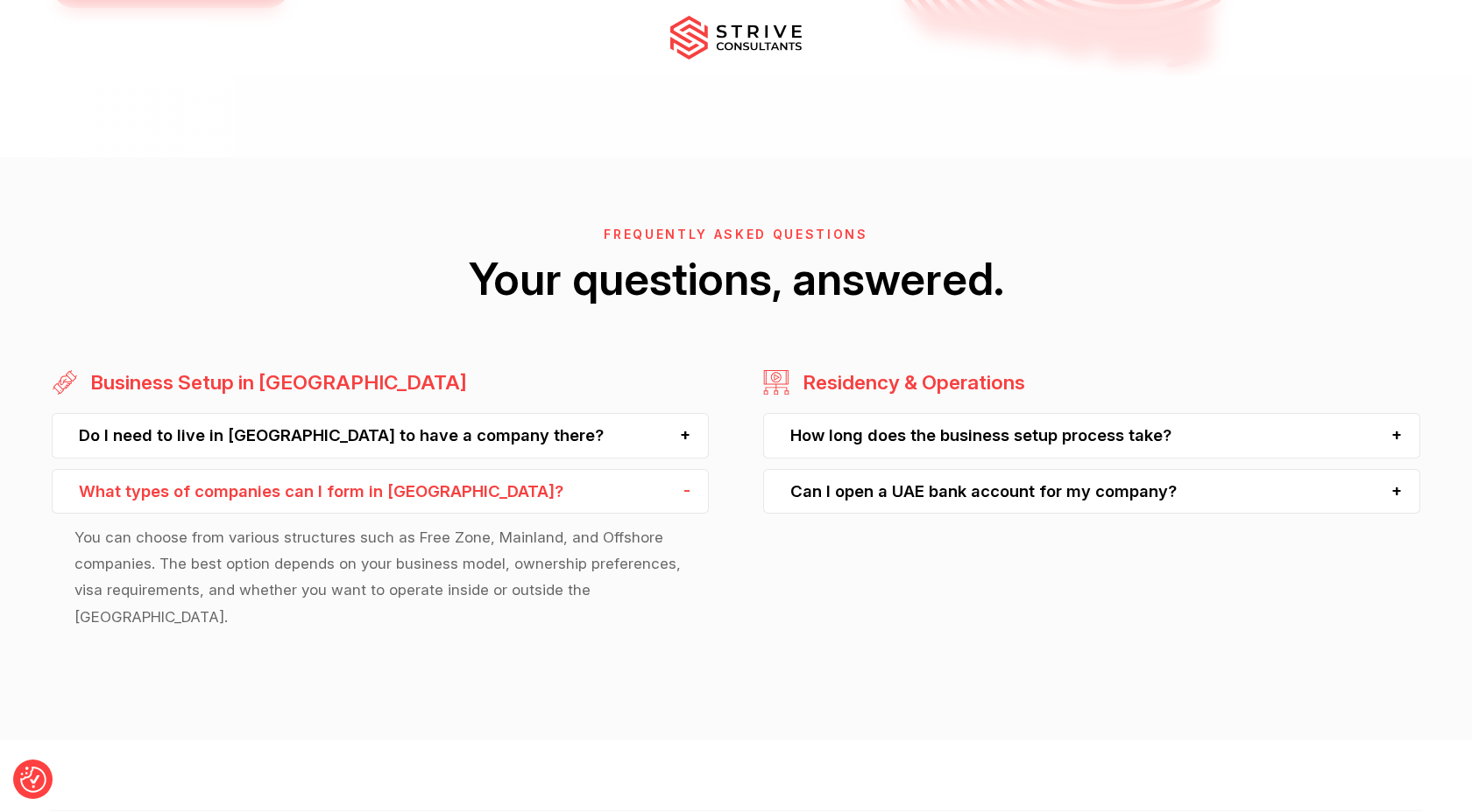
click at [275, 547] on p "You can choose from various structures such as Free Zone, Mainland, and Offshor…" at bounding box center [379, 577] width 611 height 106
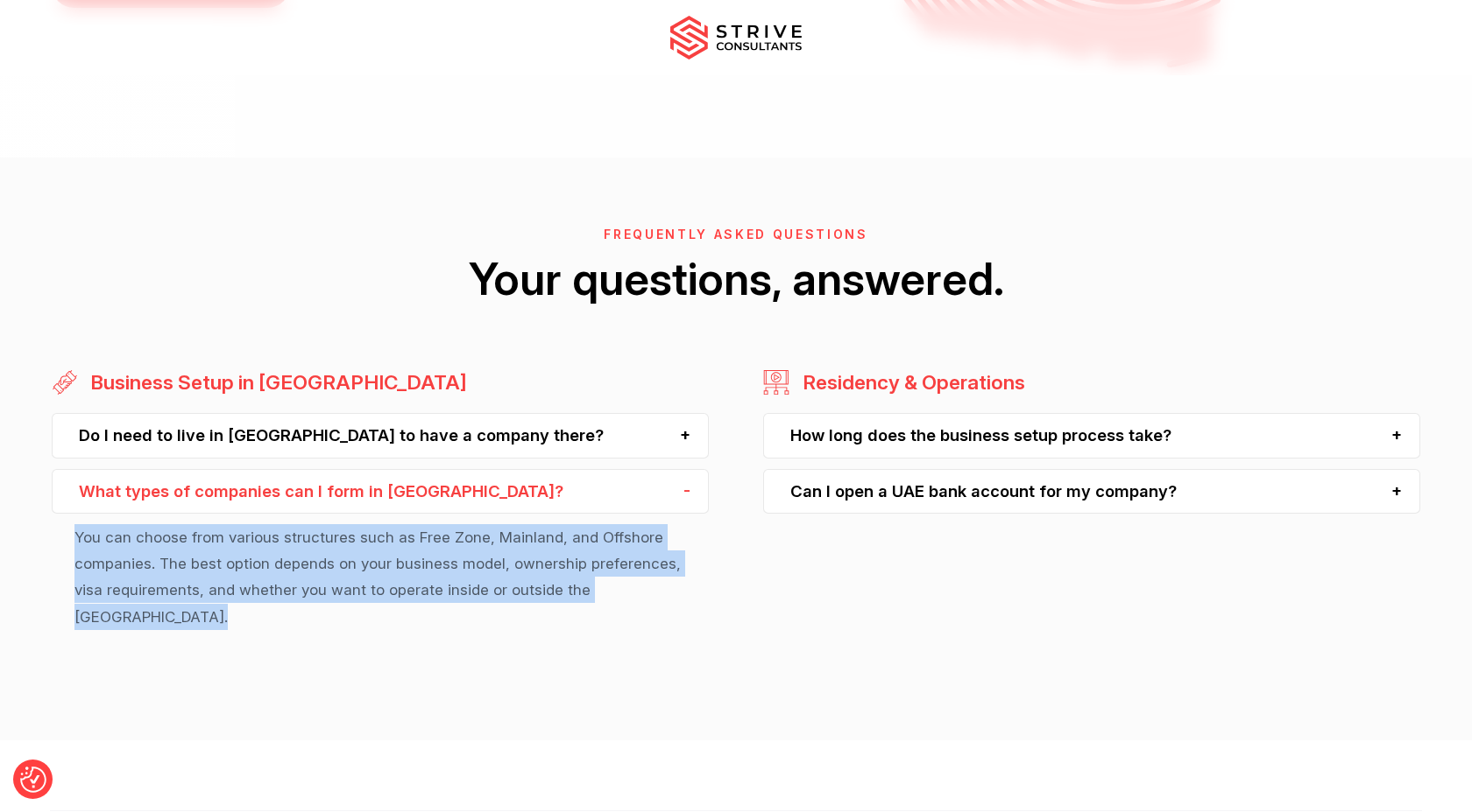
click at [275, 547] on p "You can choose from various structures such as Free Zone, Mainland, and Offshor…" at bounding box center [379, 577] width 611 height 106
click at [318, 547] on p "You can choose from various structures such as Free Zone, Mainland, and Offshor…" at bounding box center [379, 577] width 611 height 106
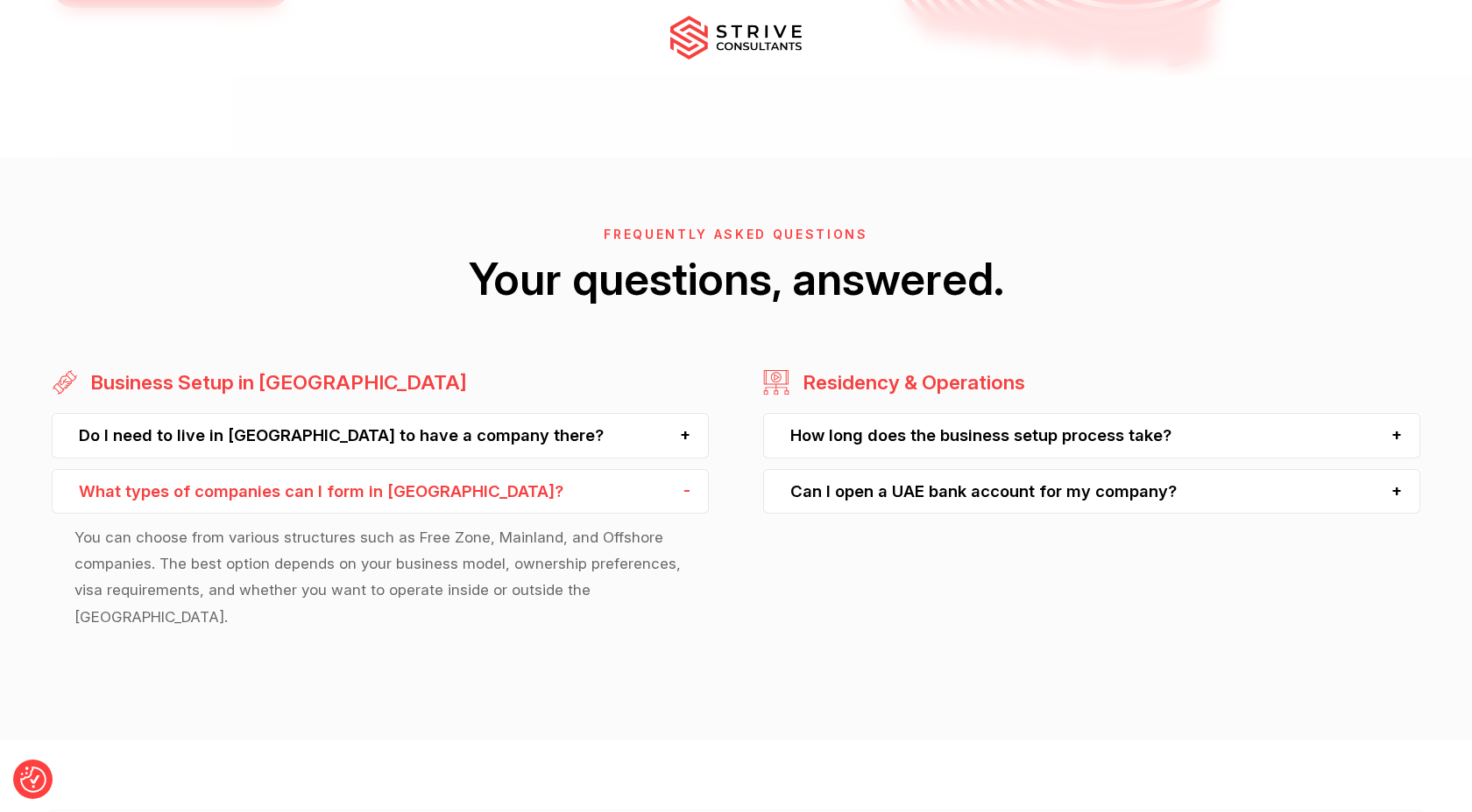
click at [411, 566] on p "You can choose from various structures such as Free Zone, Mainland, and Offshor…" at bounding box center [379, 577] width 611 height 106
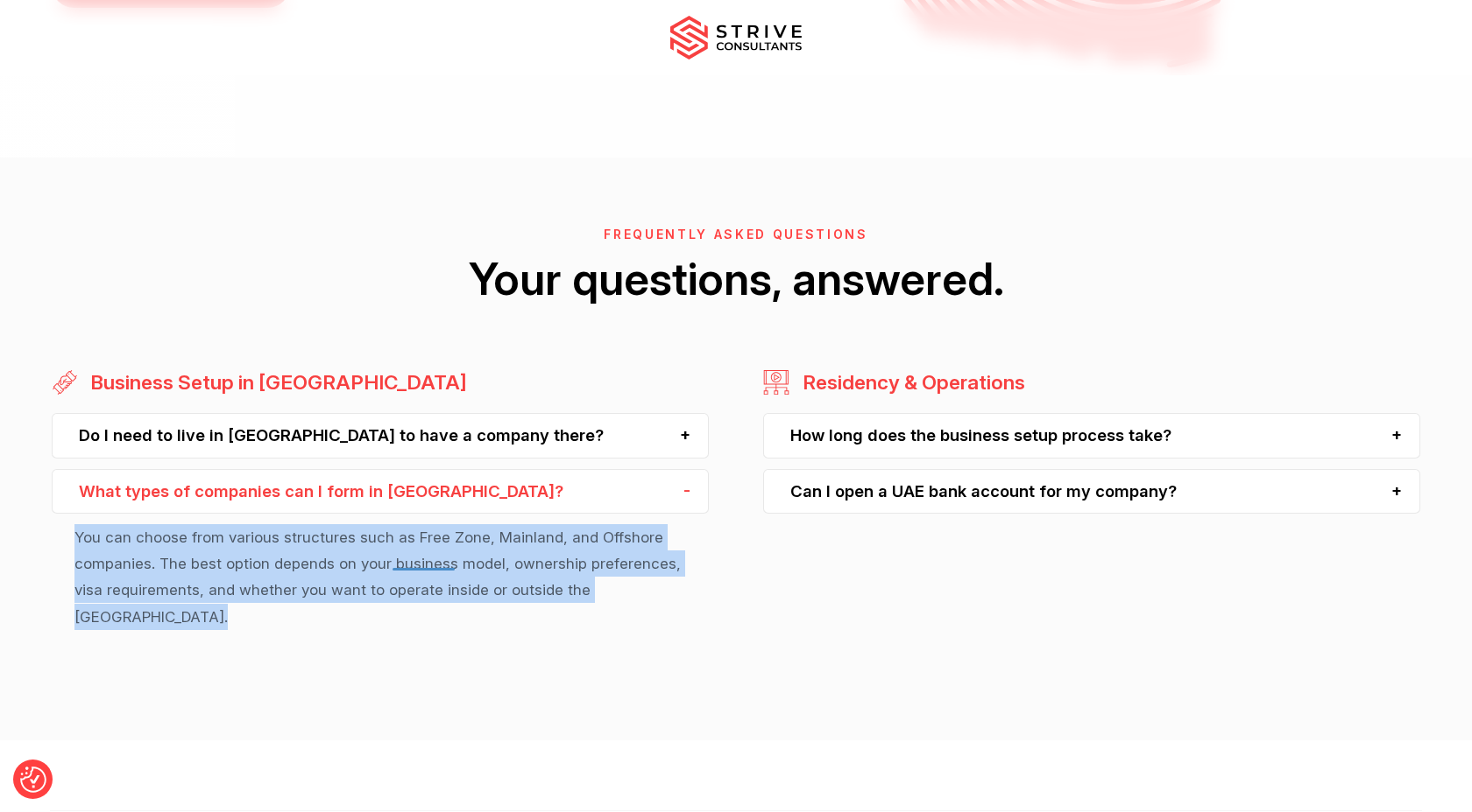
click at [411, 566] on p "You can choose from various structures such as Free Zone, Mainland, and Offshor…" at bounding box center [379, 577] width 611 height 106
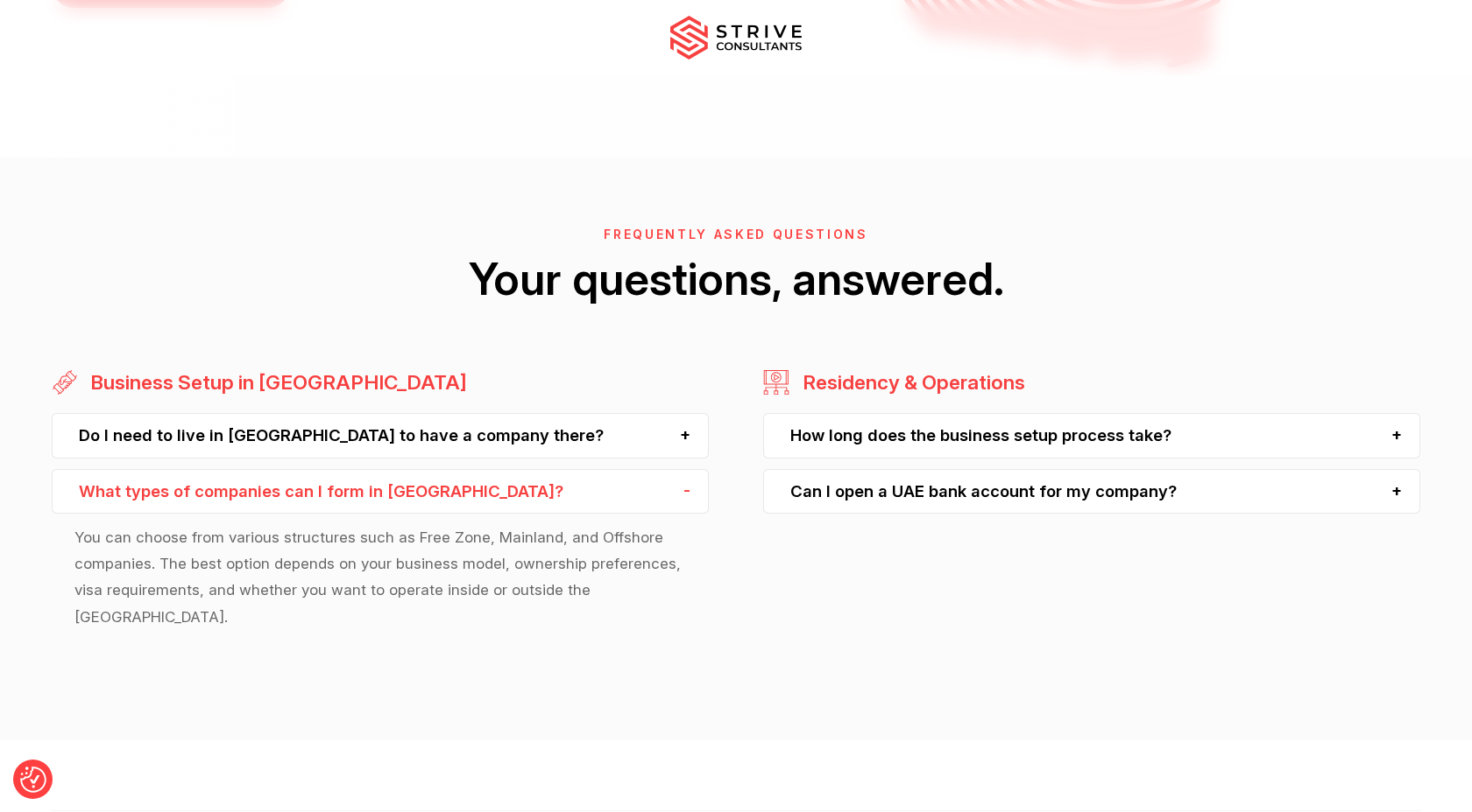
click at [424, 565] on p "You can choose from various structures such as Free Zone, Mainland, and Offshor…" at bounding box center [379, 577] width 611 height 106
click at [429, 595] on p "You can choose from various structures such as Free Zone, Mainland, and Offshor…" at bounding box center [379, 577] width 611 height 106
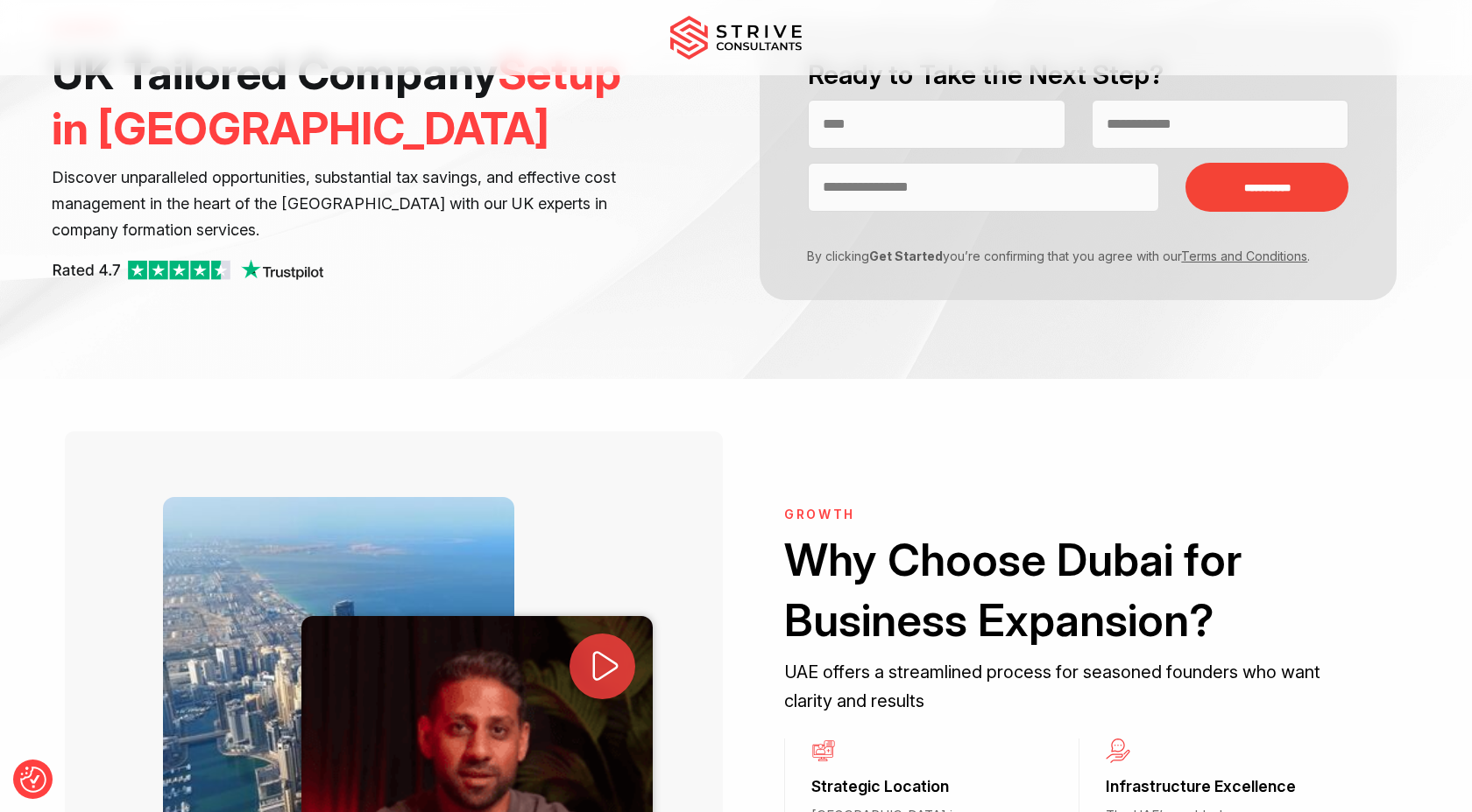
scroll to position [0, 0]
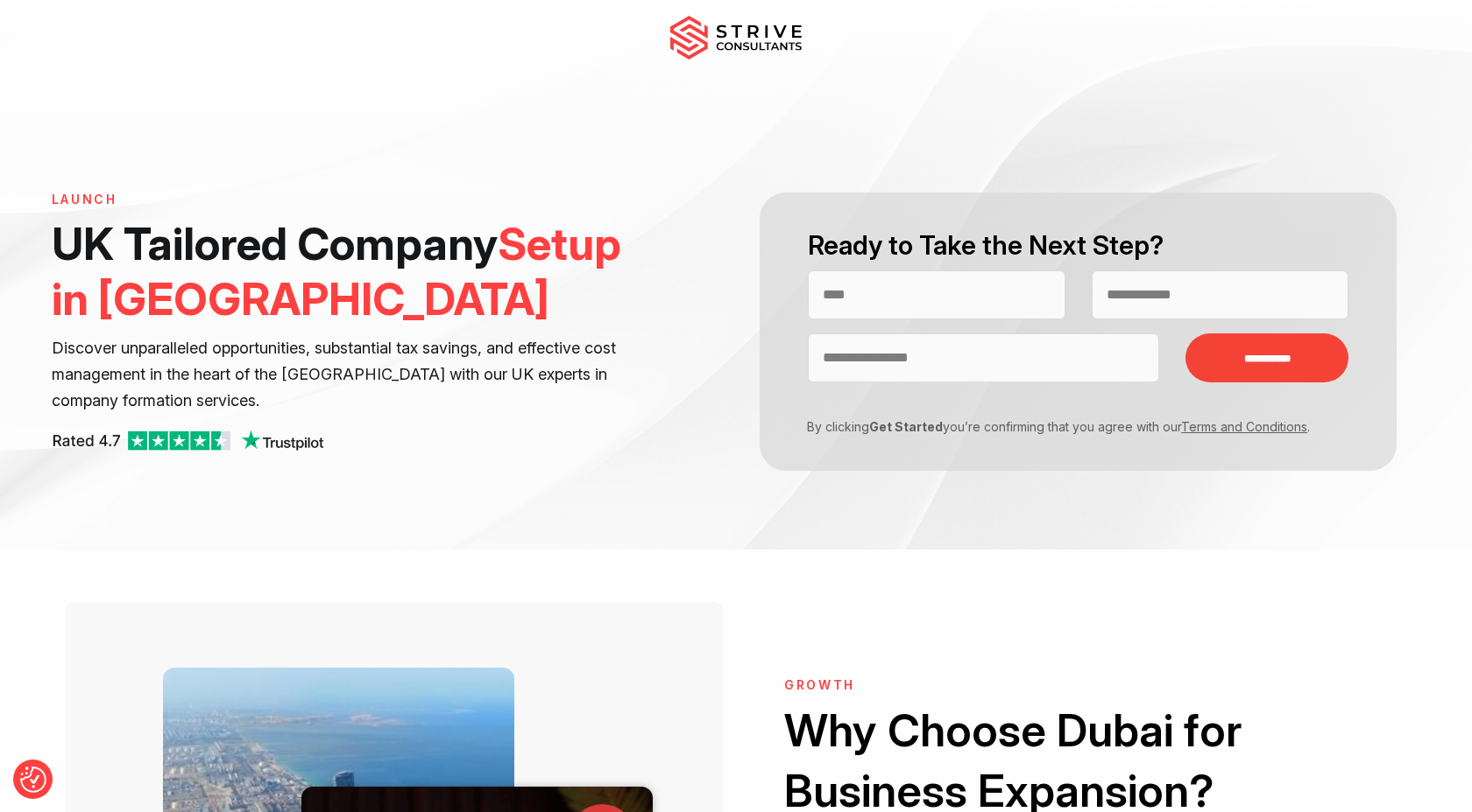
click at [536, 429] on p at bounding box center [345, 443] width 588 height 28
